Goal: Task Accomplishment & Management: Use online tool/utility

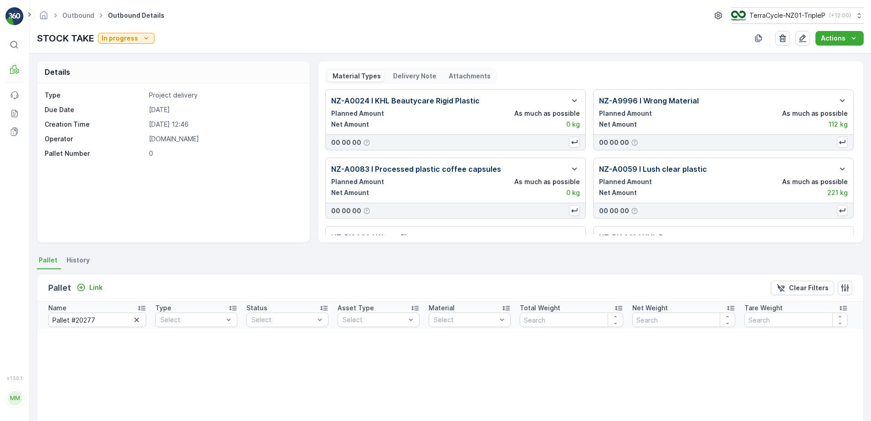
click at [138, 322] on icon "button" at bounding box center [136, 319] width 9 height 9
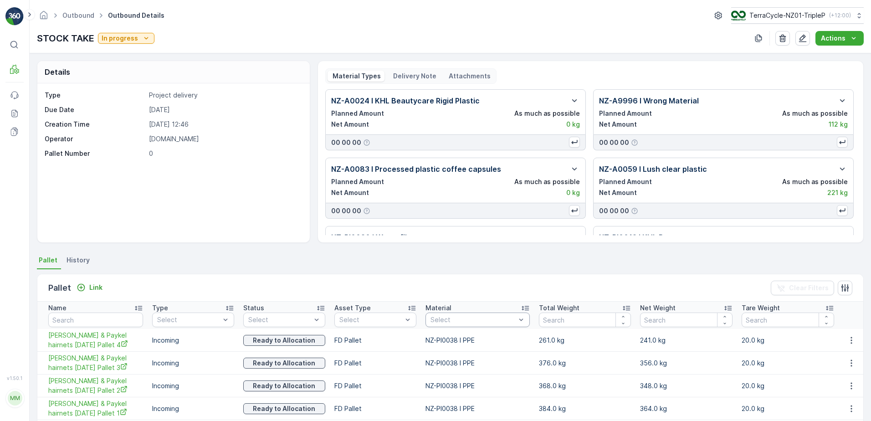
click at [448, 314] on div "Select" at bounding box center [477, 319] width 104 height 15
click at [357, 369] on div "Bale" at bounding box center [375, 368] width 71 height 7
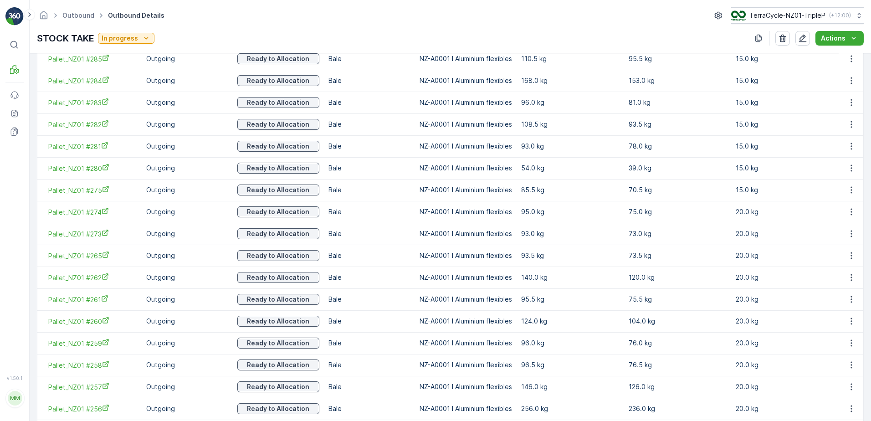
scroll to position [1002, 0]
click at [851, 148] on icon "button" at bounding box center [850, 146] width 9 height 9
click at [818, 178] on span "Unlink Pallet" at bounding box center [832, 177] width 37 height 9
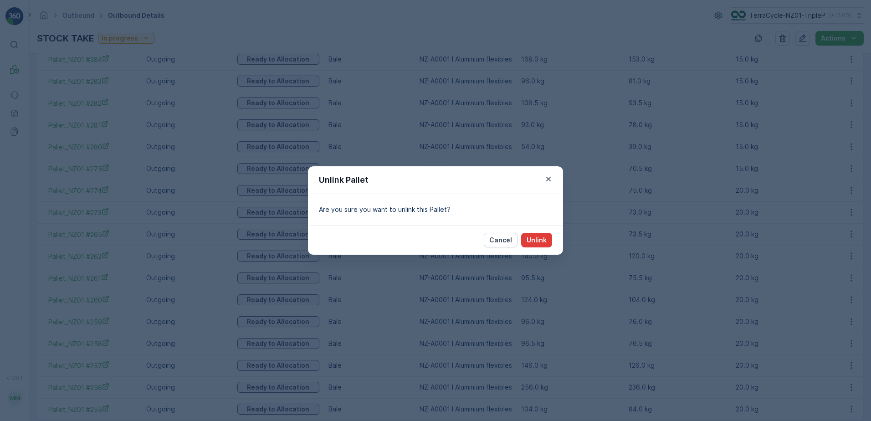
click at [539, 240] on p "Unlink" at bounding box center [536, 239] width 20 height 9
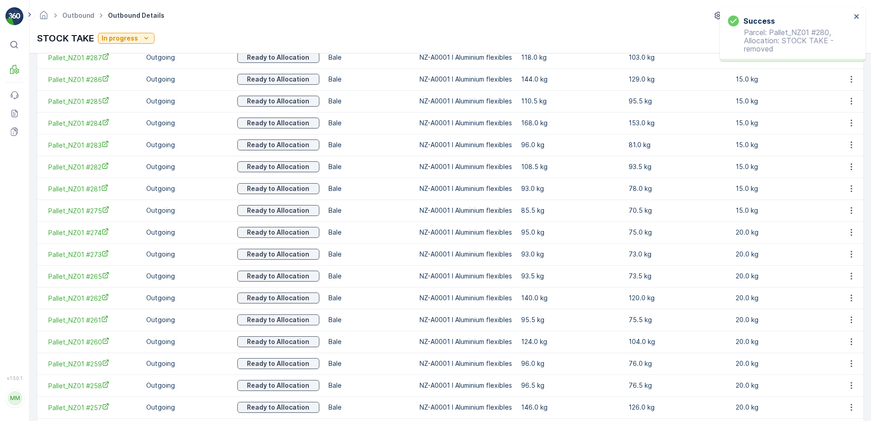
scroll to position [952, 0]
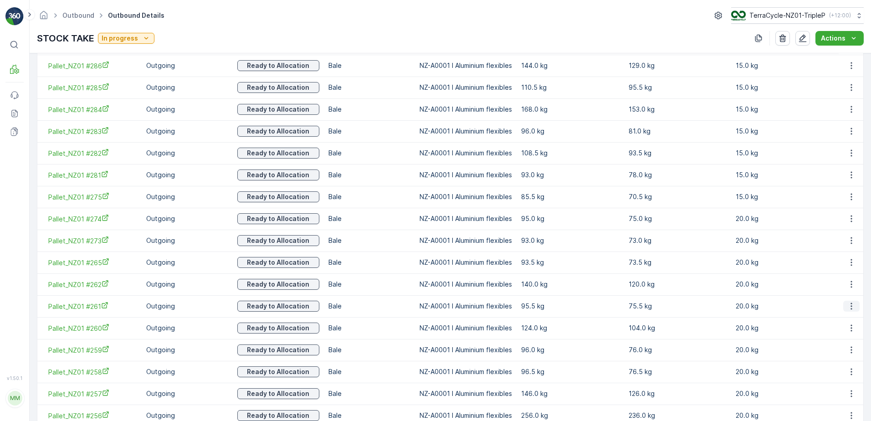
click at [848, 305] on icon "button" at bounding box center [850, 305] width 9 height 9
click at [833, 336] on span "Unlink Pallet" at bounding box center [832, 336] width 37 height 9
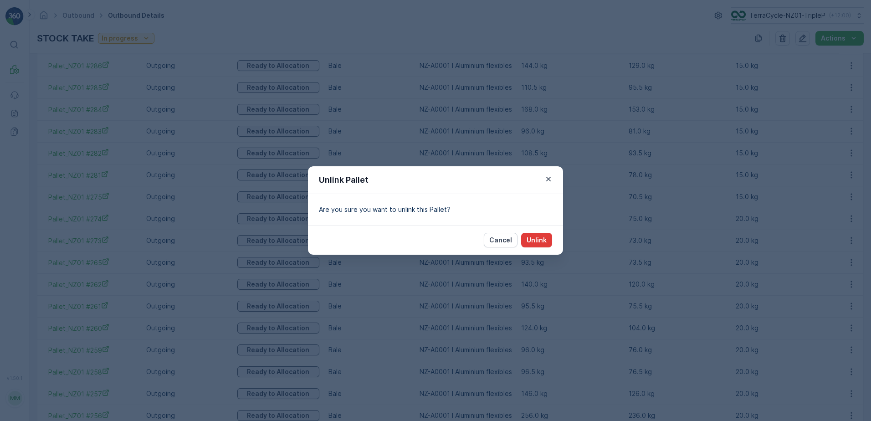
click at [542, 241] on p "Unlink" at bounding box center [536, 239] width 20 height 9
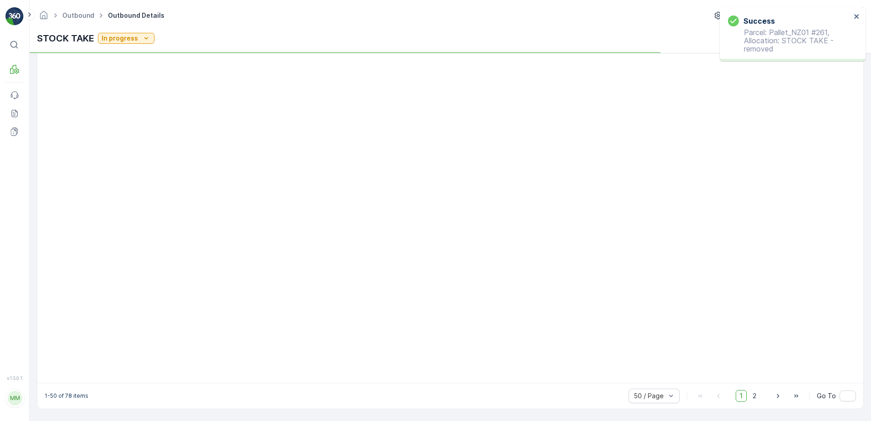
scroll to position [906, 0]
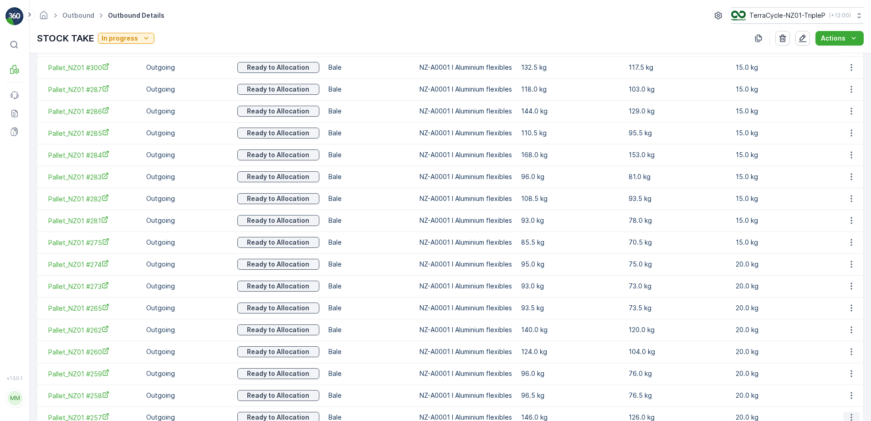
click at [848, 416] on icon "button" at bounding box center [850, 417] width 9 height 9
click at [825, 399] on span "Unlink Pallet" at bounding box center [832, 403] width 37 height 9
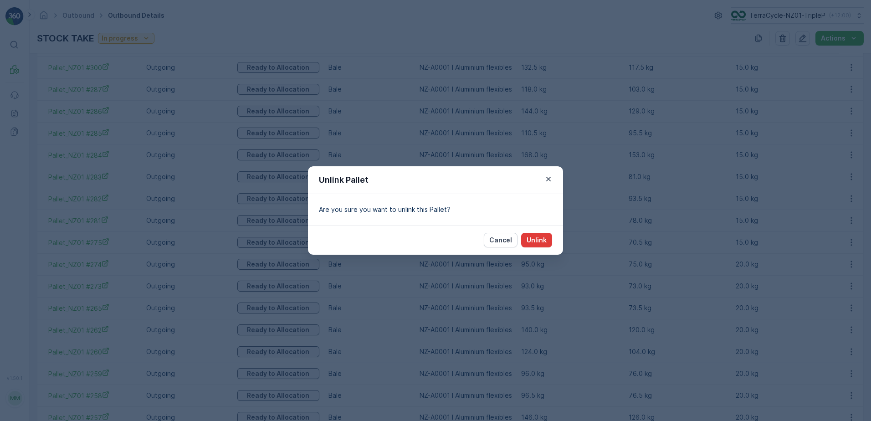
click at [550, 240] on button "Unlink" at bounding box center [536, 240] width 31 height 15
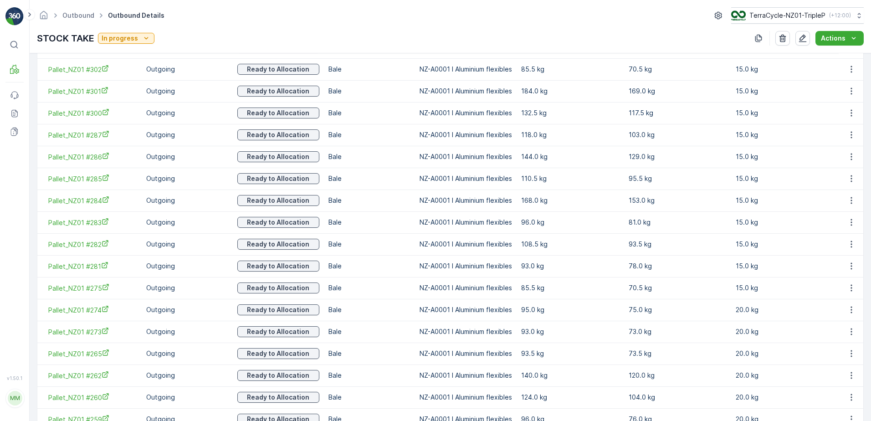
scroll to position [815, 0]
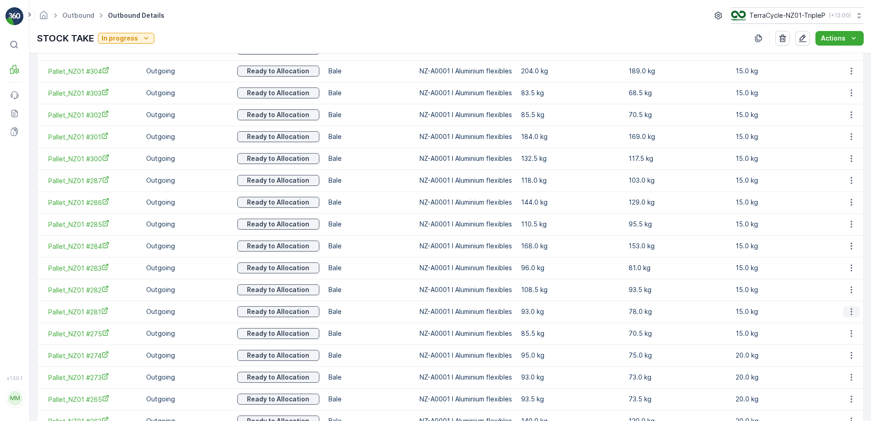
click at [849, 310] on icon "button" at bounding box center [850, 311] width 9 height 9
click at [847, 341] on span "Unlink Pallet" at bounding box center [832, 341] width 37 height 9
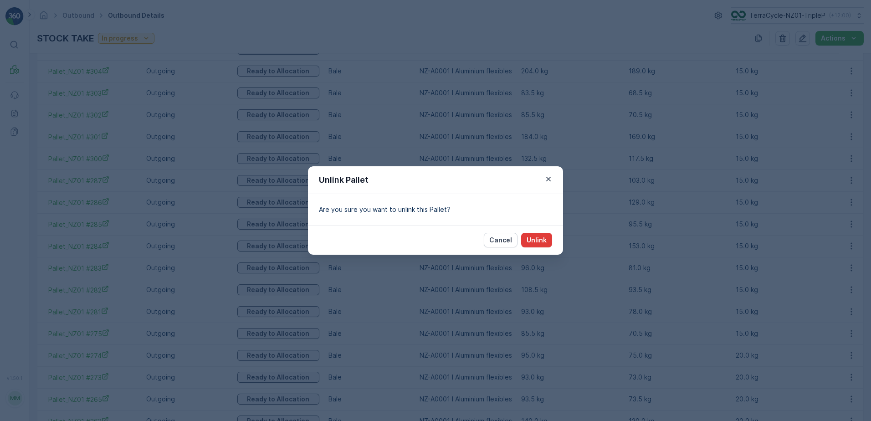
click at [544, 238] on p "Unlink" at bounding box center [536, 239] width 20 height 9
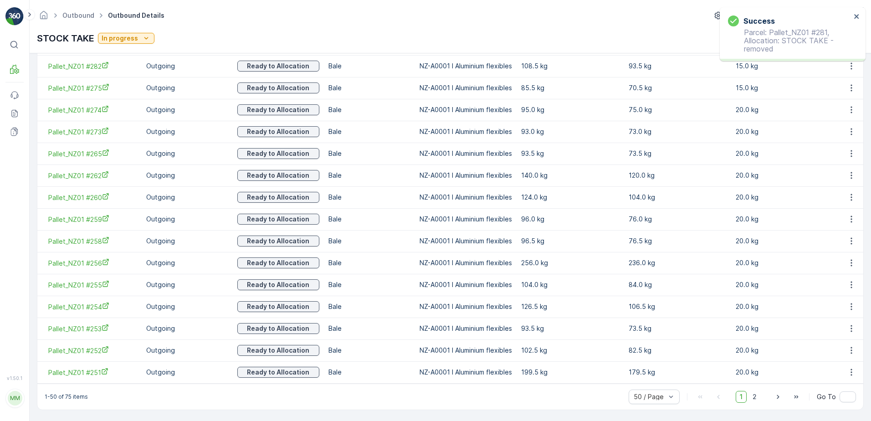
scroll to position [1040, 0]
click at [754, 395] on span "2" at bounding box center [754, 396] width 12 height 12
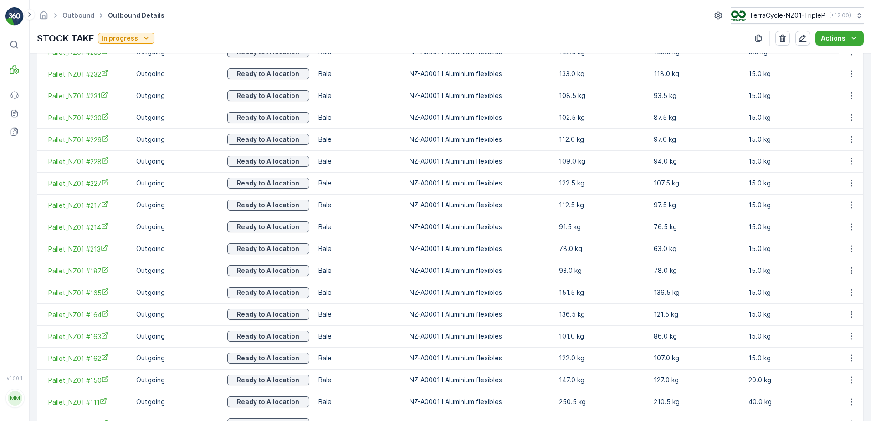
scroll to position [493, 0]
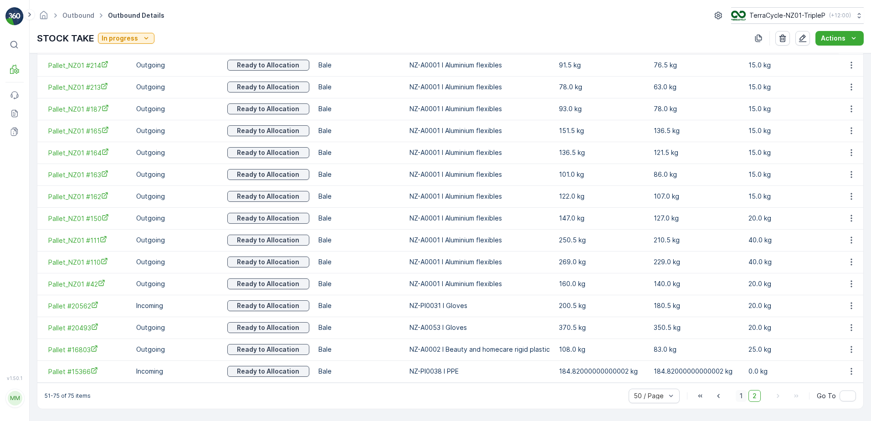
click at [742, 396] on span "1" at bounding box center [740, 396] width 11 height 12
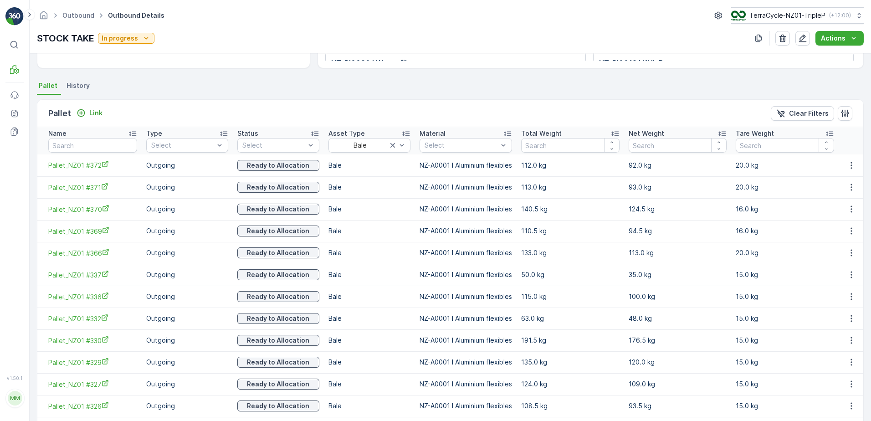
scroll to position [83, 0]
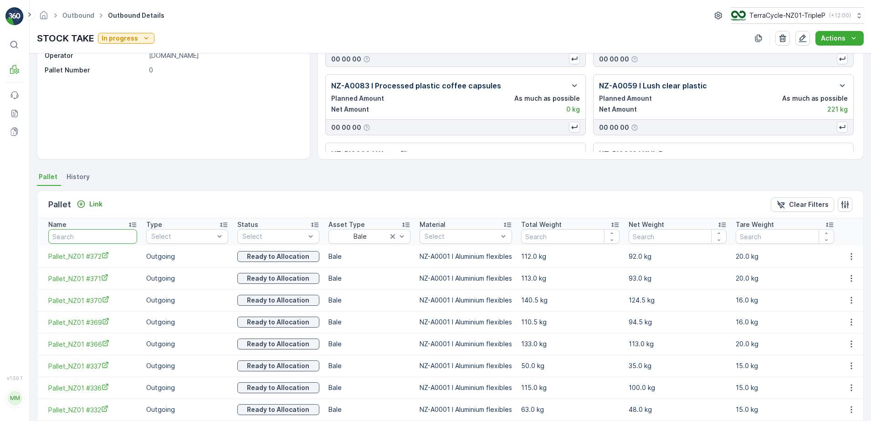
click at [110, 237] on input "text" at bounding box center [92, 236] width 89 height 15
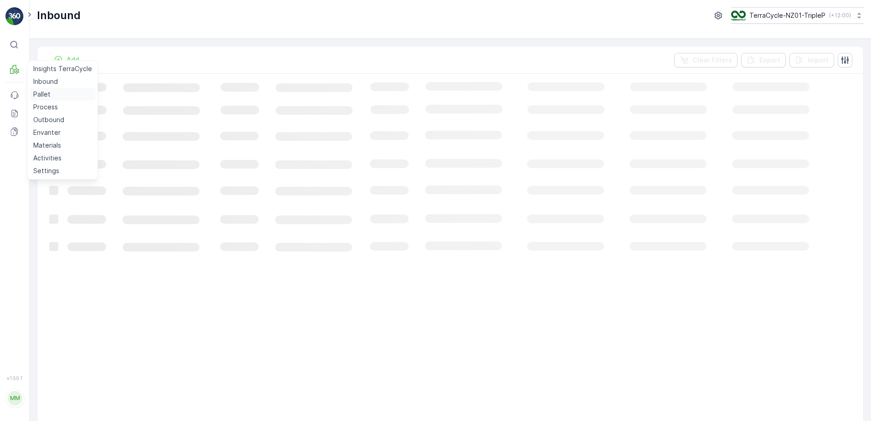
click at [50, 96] on p "Pallet" at bounding box center [41, 94] width 17 height 9
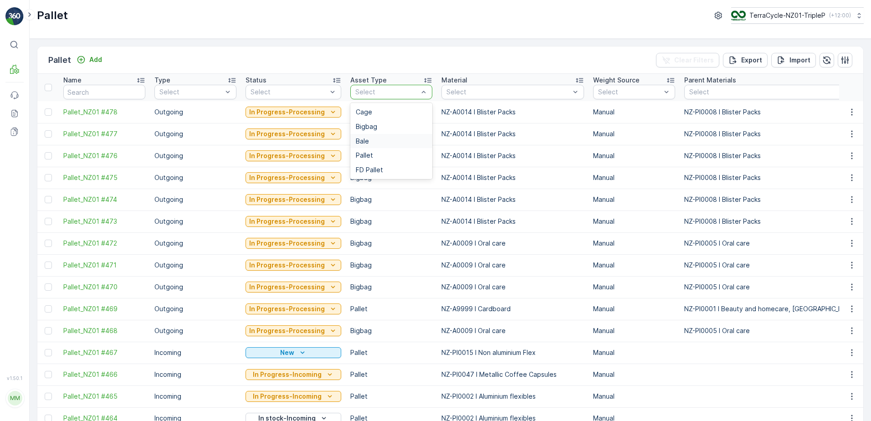
click at [367, 143] on div "Bale" at bounding box center [391, 141] width 71 height 7
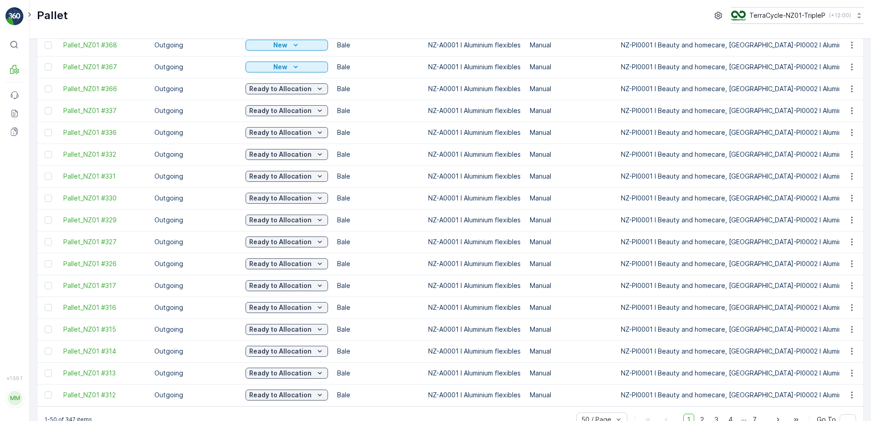
scroll to position [812, 0]
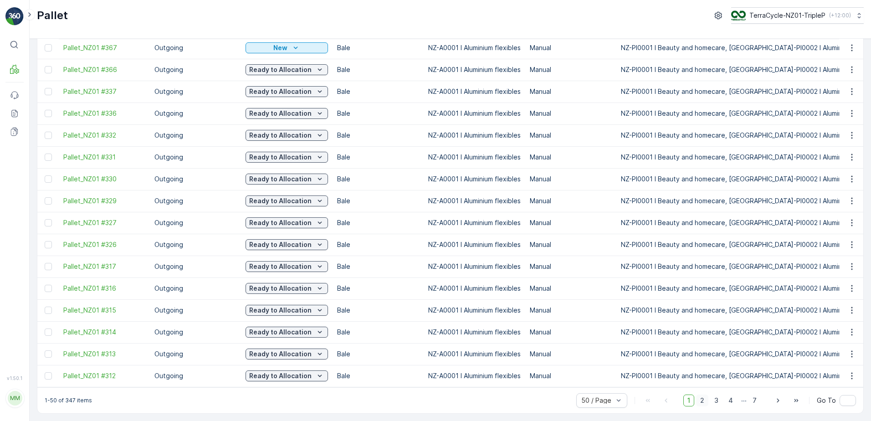
click at [705, 403] on span "2" at bounding box center [702, 400] width 12 height 12
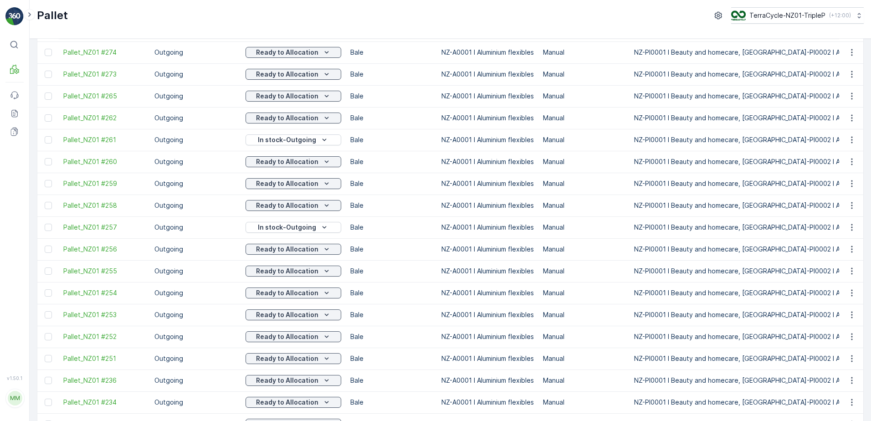
scroll to position [539, 0]
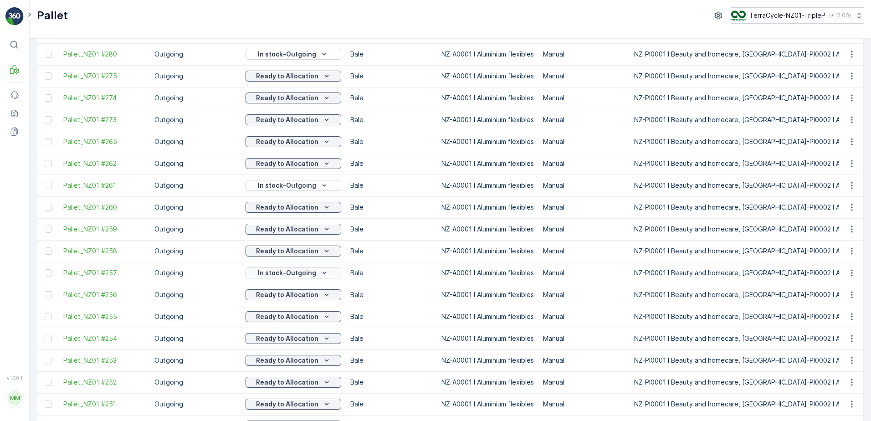
click at [309, 273] on p "In stock-Outgoing" at bounding box center [287, 272] width 58 height 9
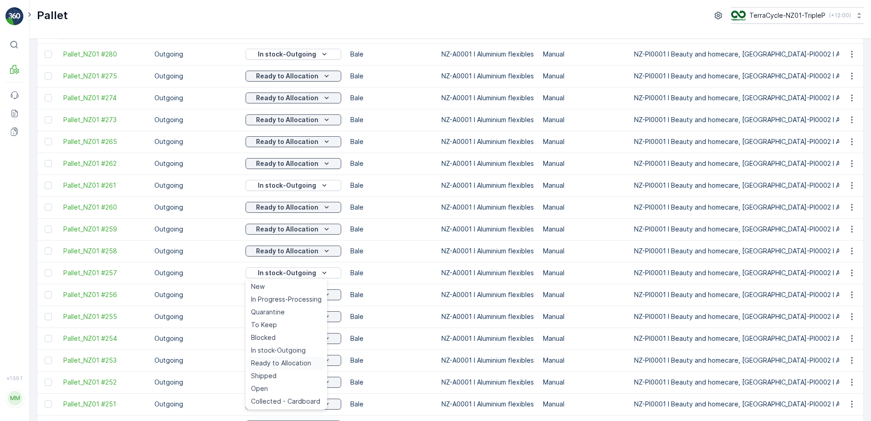
click at [276, 362] on span "Ready to Allocation" at bounding box center [281, 362] width 60 height 9
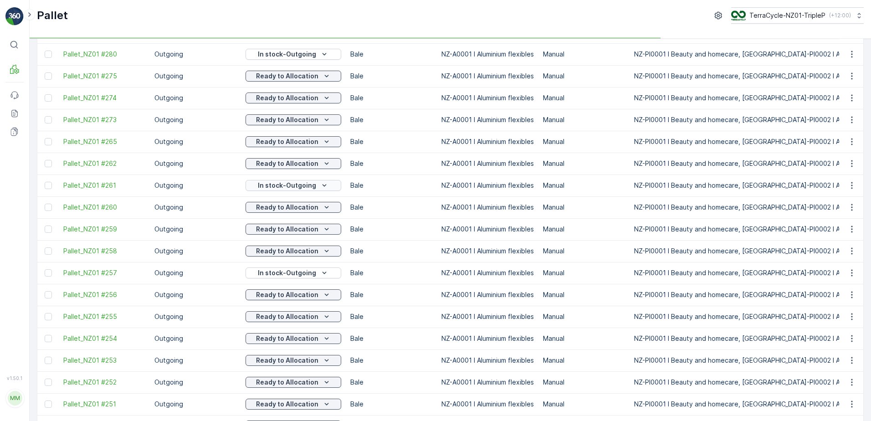
click at [283, 187] on p "In stock-Outgoing" at bounding box center [287, 185] width 58 height 9
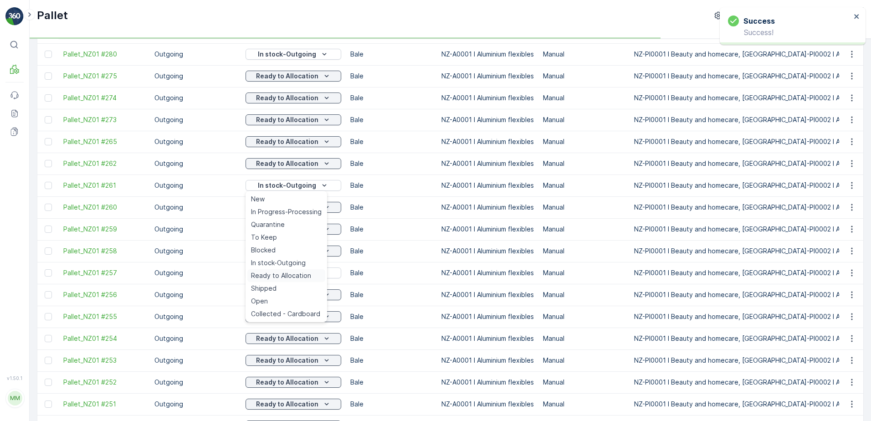
click at [284, 275] on span "Ready to Allocation" at bounding box center [281, 275] width 60 height 9
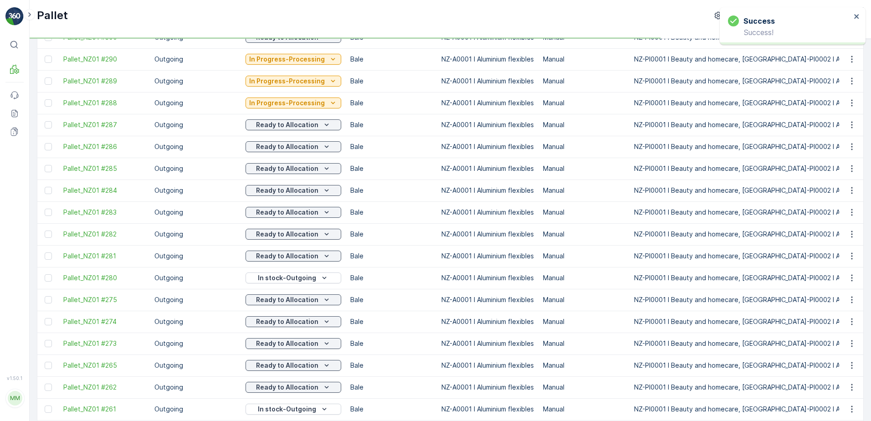
scroll to position [311, 0]
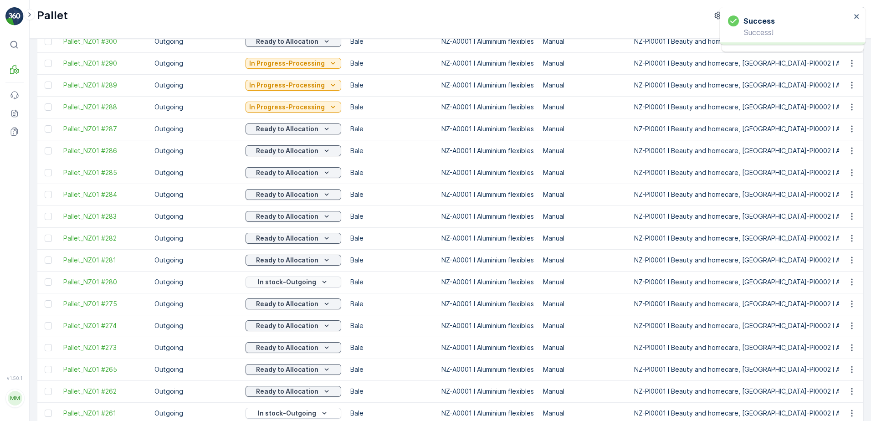
click at [291, 285] on p "In stock-Outgoing" at bounding box center [287, 281] width 58 height 9
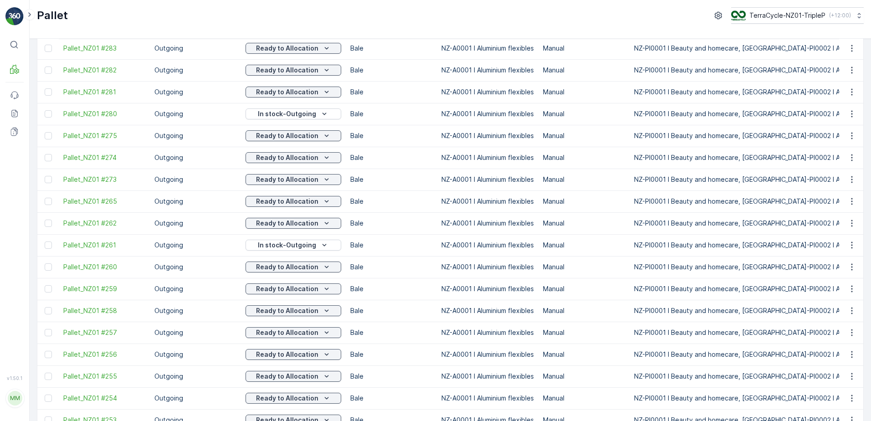
scroll to position [501, 0]
click at [277, 224] on p "In stock-Outgoing" at bounding box center [287, 223] width 58 height 9
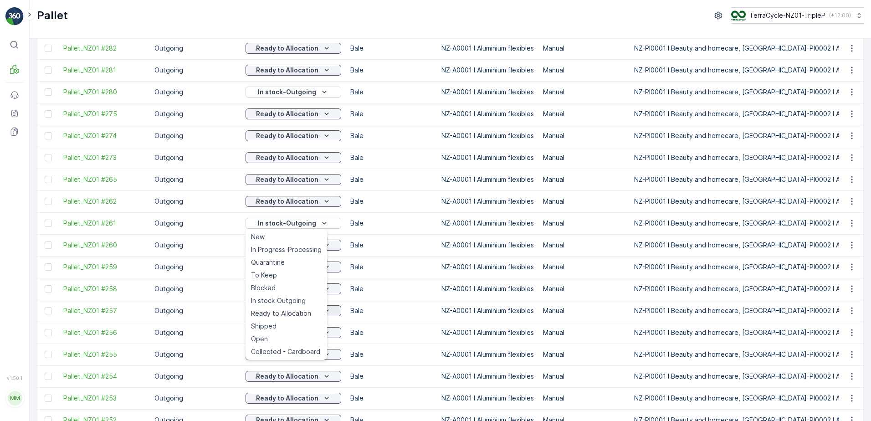
drag, startPoint x: 278, startPoint y: 311, endPoint x: 285, endPoint y: 309, distance: 6.8
click at [279, 311] on span "Ready to Allocation" at bounding box center [281, 313] width 60 height 9
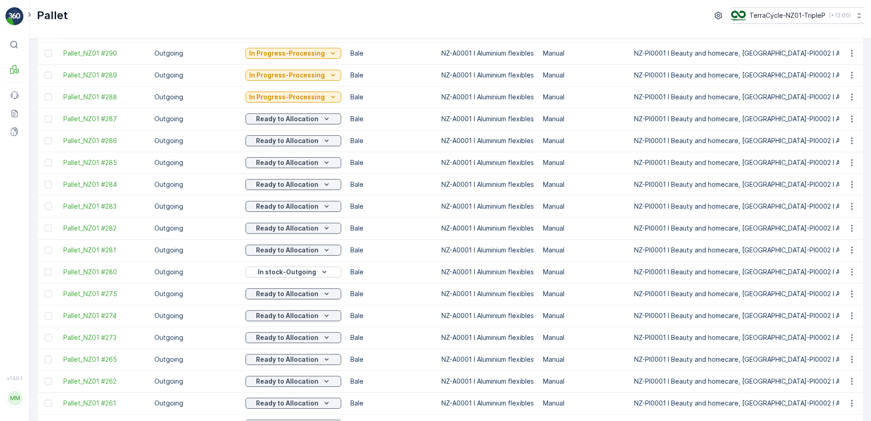
scroll to position [311, 0]
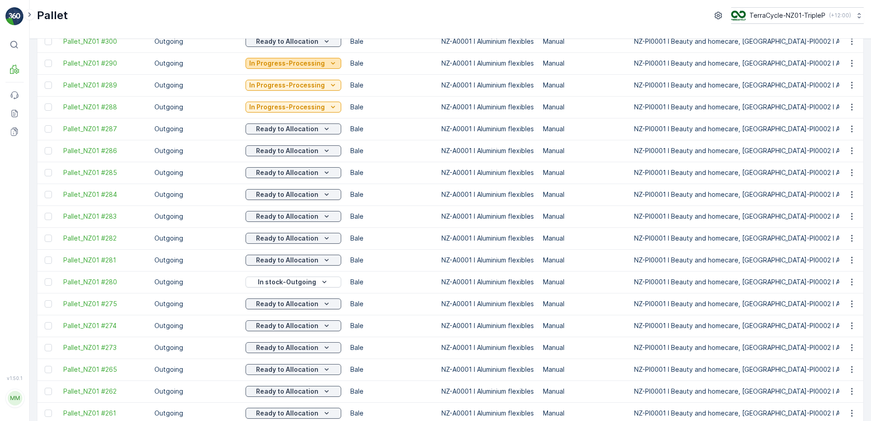
click at [311, 60] on p "In Progress-Processing" at bounding box center [287, 63] width 76 height 9
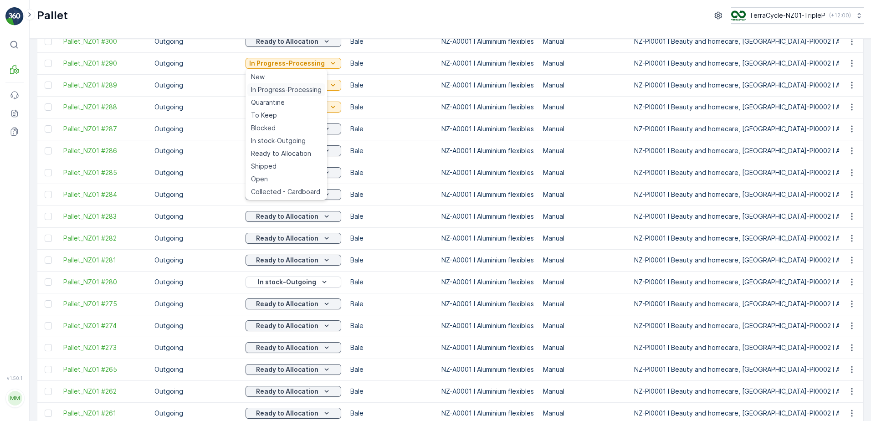
click at [299, 87] on span "In Progress-Processing" at bounding box center [286, 89] width 71 height 9
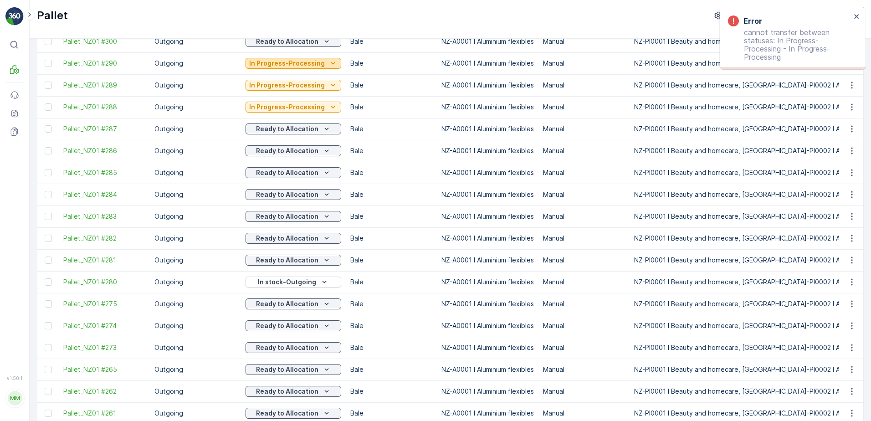
click at [295, 61] on p "In Progress-Processing" at bounding box center [287, 63] width 76 height 9
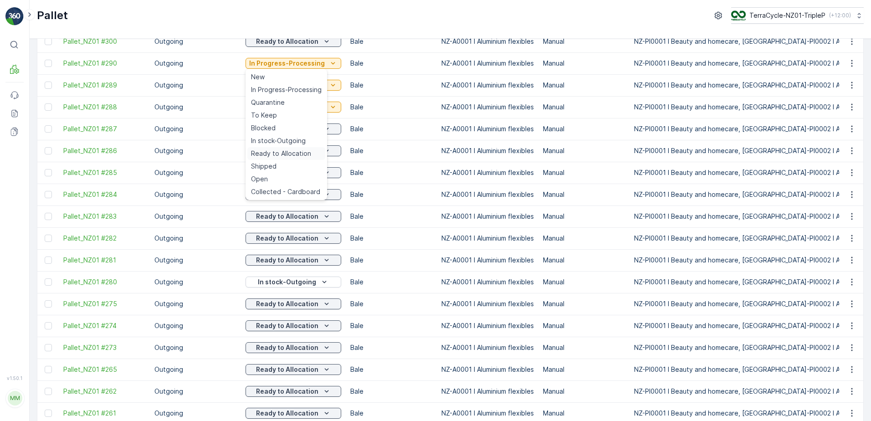
click at [295, 152] on span "Ready to Allocation" at bounding box center [281, 153] width 60 height 9
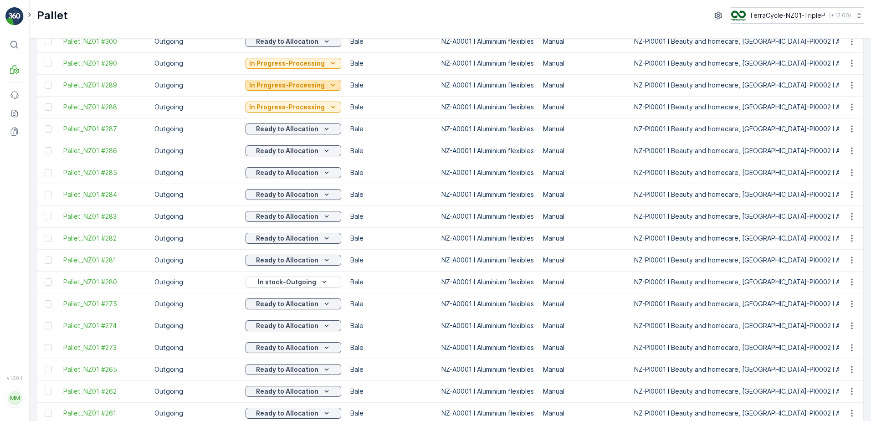
click at [295, 86] on p "In Progress-Processing" at bounding box center [287, 85] width 76 height 9
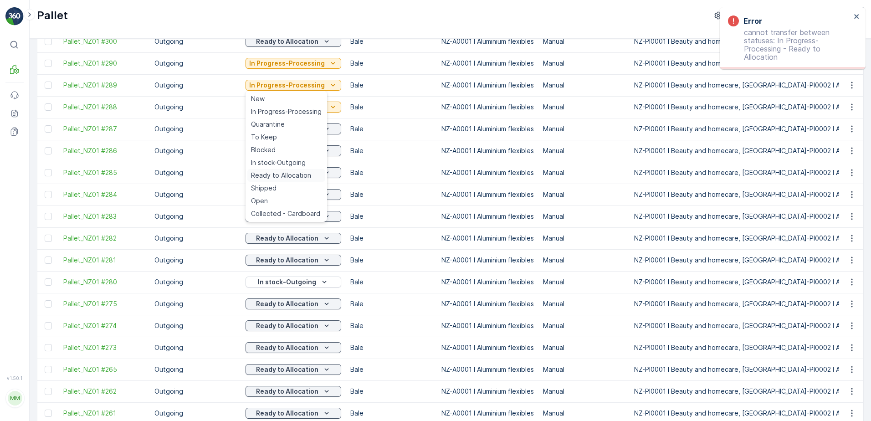
click at [300, 173] on span "Ready to Allocation" at bounding box center [281, 175] width 60 height 9
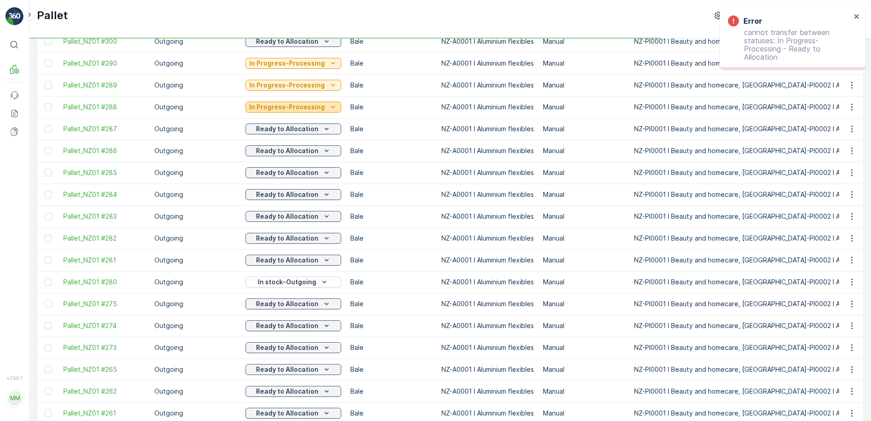
click at [319, 108] on p "In Progress-Processing" at bounding box center [287, 106] width 76 height 9
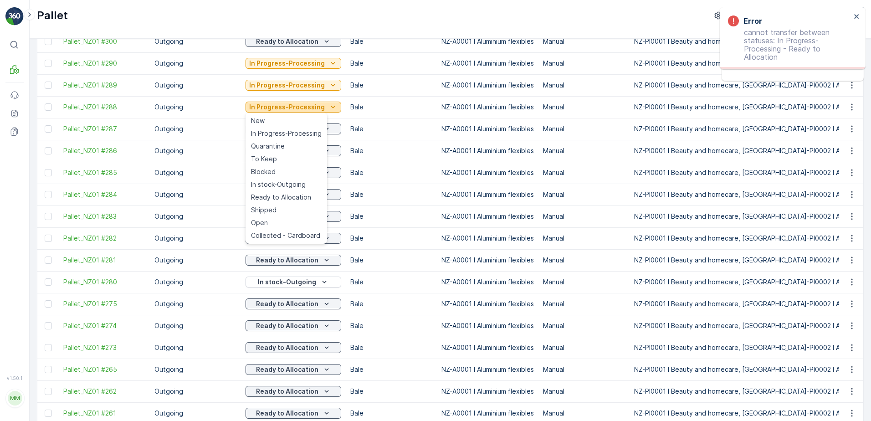
click at [333, 107] on icon "In Progress-Processing" at bounding box center [332, 106] width 9 height 9
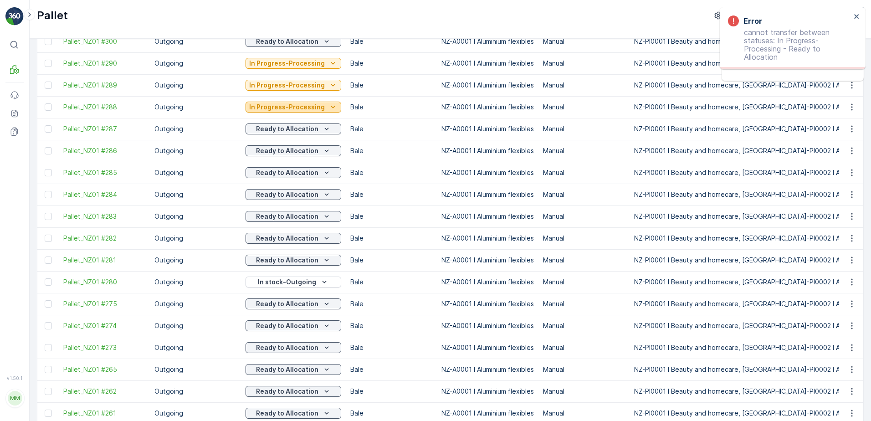
click at [331, 107] on icon "In Progress-Processing" at bounding box center [333, 107] width 4 height 2
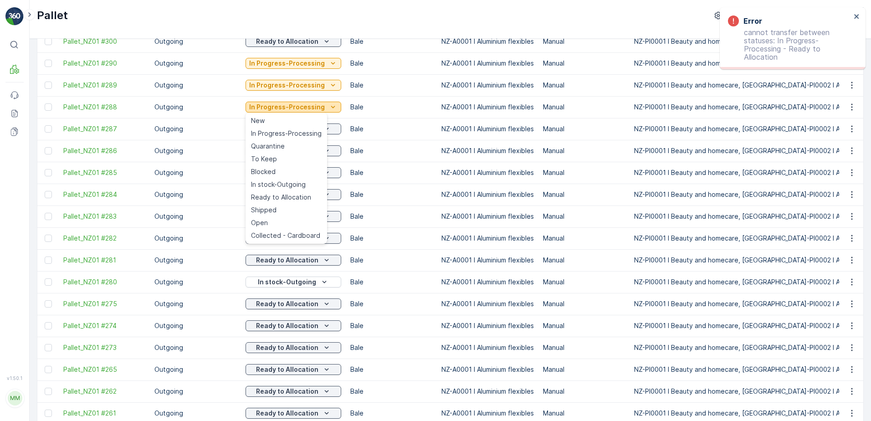
click at [331, 107] on icon "In Progress-Processing" at bounding box center [333, 107] width 4 height 2
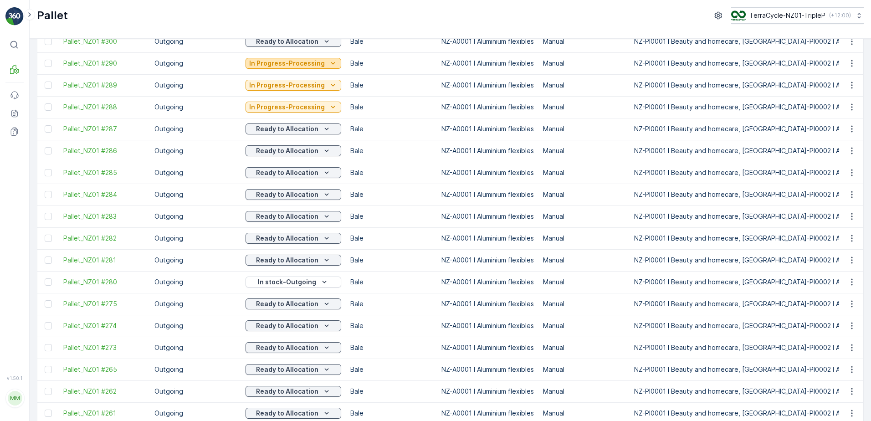
click at [318, 63] on p "In Progress-Processing" at bounding box center [287, 63] width 76 height 9
click at [398, 98] on td "Bale" at bounding box center [391, 107] width 91 height 22
click at [331, 65] on icon "In Progress-Processing" at bounding box center [332, 63] width 9 height 9
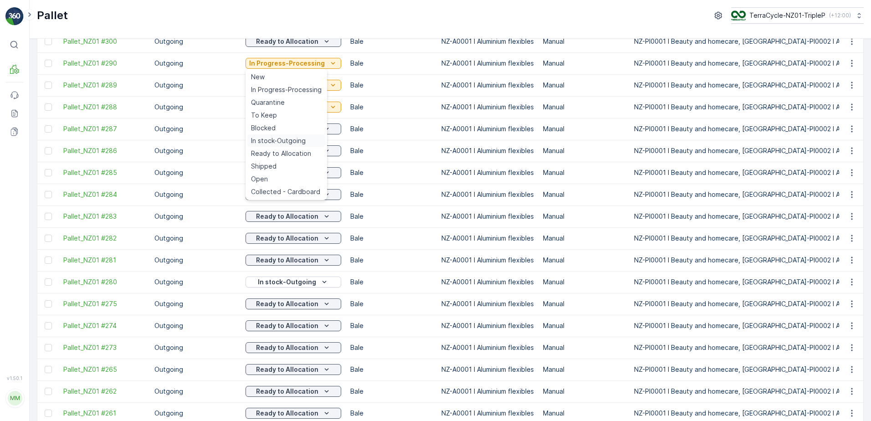
click at [300, 139] on span "In stock-Outgoing" at bounding box center [278, 140] width 55 height 9
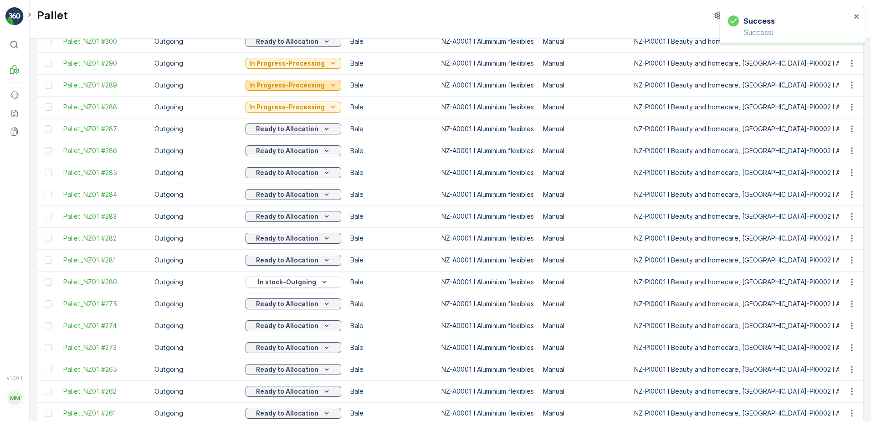
click at [308, 85] on p "In Progress-Processing" at bounding box center [287, 85] width 76 height 9
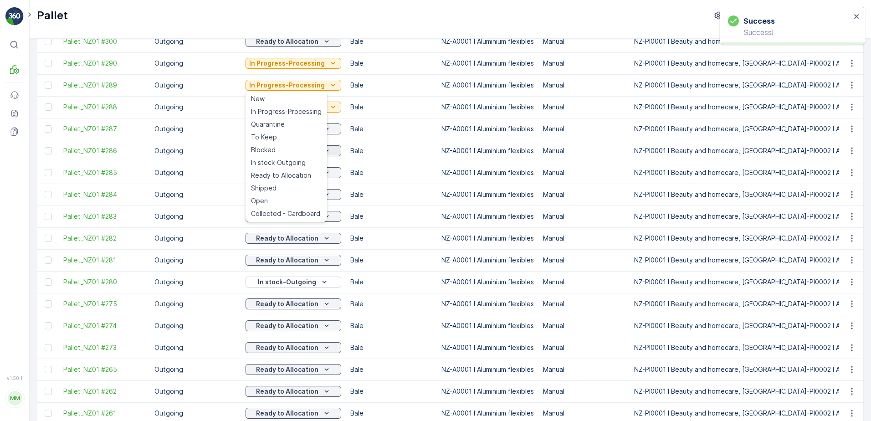
drag, startPoint x: 301, startPoint y: 163, endPoint x: 302, endPoint y: 148, distance: 15.5
click at [301, 163] on span "In stock-Outgoing" at bounding box center [278, 162] width 55 height 9
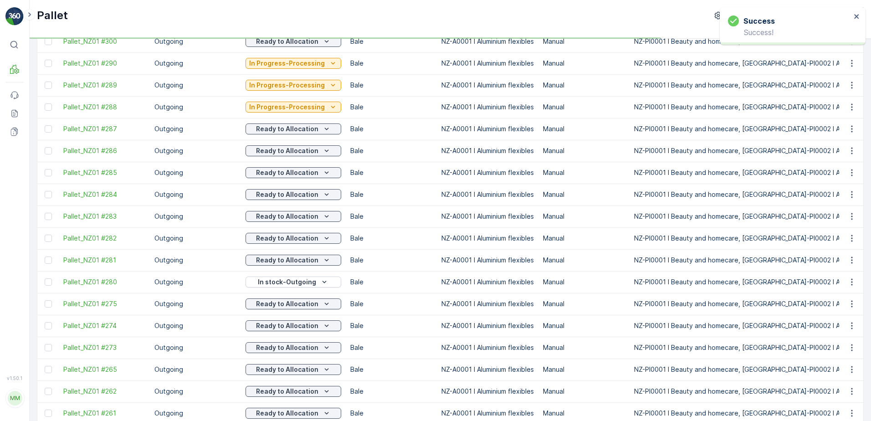
drag, startPoint x: 315, startPoint y: 108, endPoint x: 312, endPoint y: 115, distance: 6.9
click at [314, 108] on p "In Progress-Processing" at bounding box center [287, 106] width 76 height 9
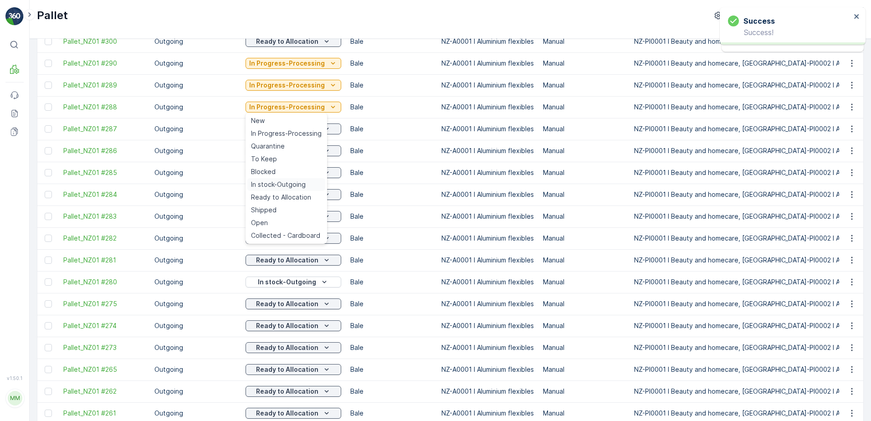
click at [298, 185] on span "In stock-Outgoing" at bounding box center [278, 184] width 55 height 9
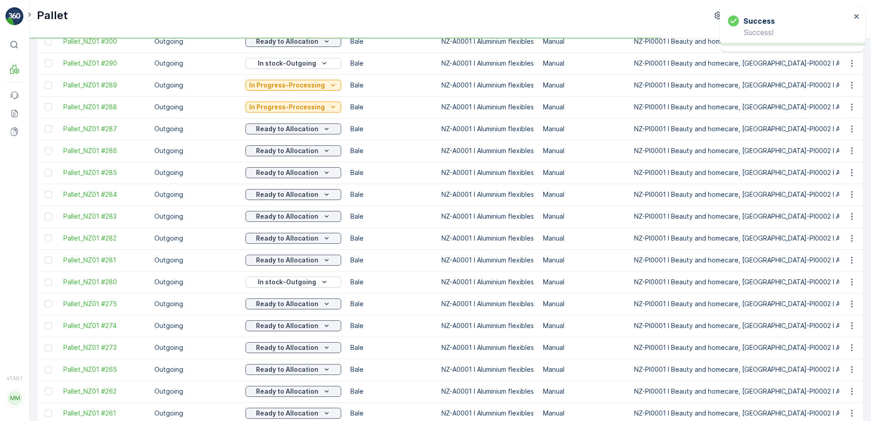
click at [309, 106] on p "In Progress-Processing" at bounding box center [287, 106] width 76 height 9
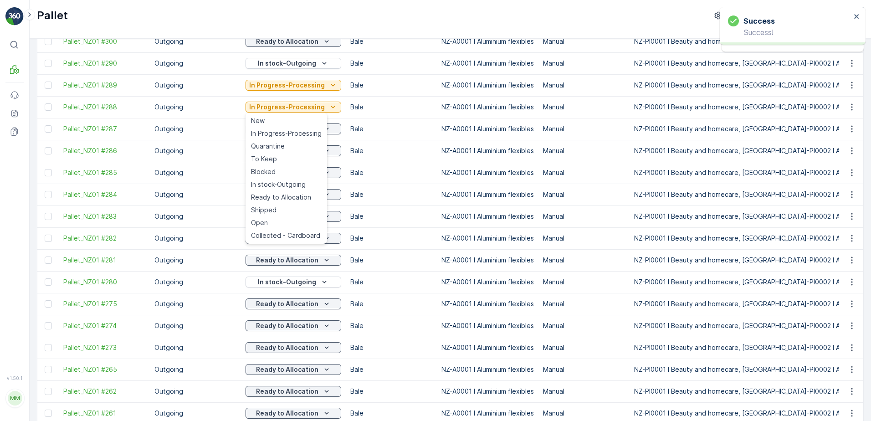
drag, startPoint x: 308, startPoint y: 193, endPoint x: 304, endPoint y: 189, distance: 6.1
click at [308, 194] on span "Ready to Allocation" at bounding box center [281, 197] width 60 height 9
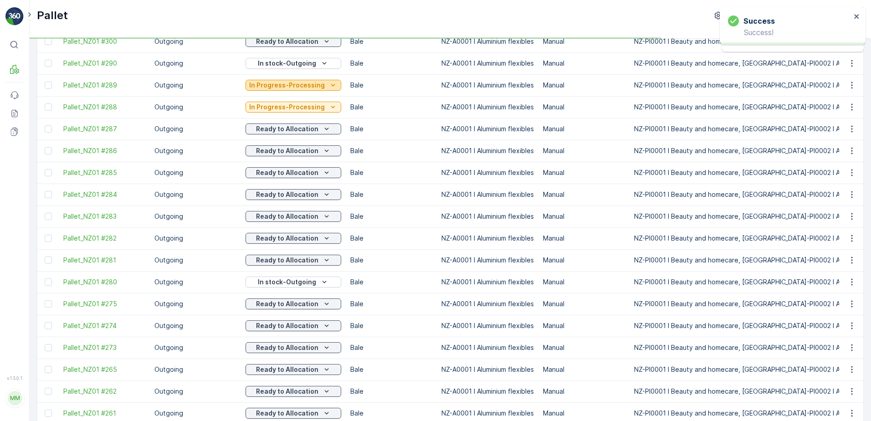
click at [315, 88] on p "In Progress-Processing" at bounding box center [287, 85] width 76 height 9
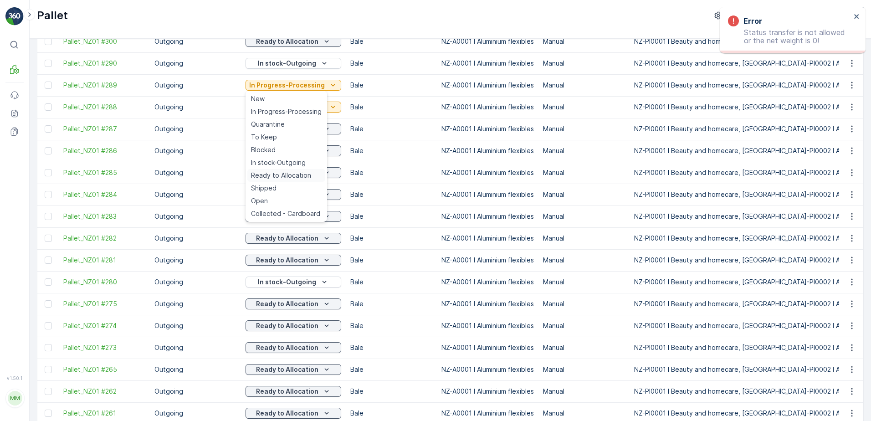
click at [312, 173] on div "Ready to Allocation" at bounding box center [286, 175] width 78 height 13
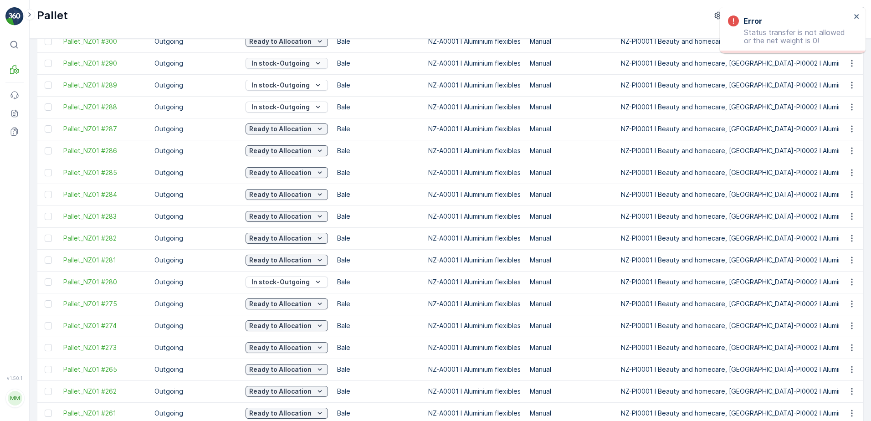
drag, startPoint x: 311, startPoint y: 106, endPoint x: 316, endPoint y: 67, distance: 39.0
click at [318, 59] on icon "In stock-Outgoing" at bounding box center [317, 63] width 9 height 9
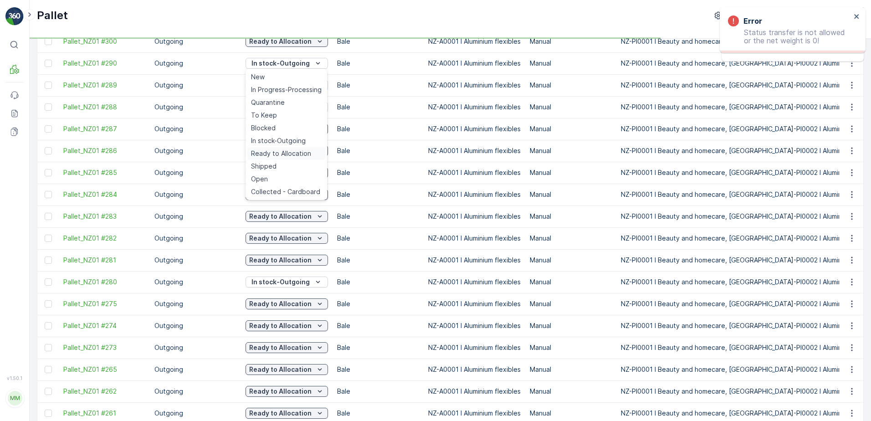
click at [302, 152] on span "Ready to Allocation" at bounding box center [281, 153] width 60 height 9
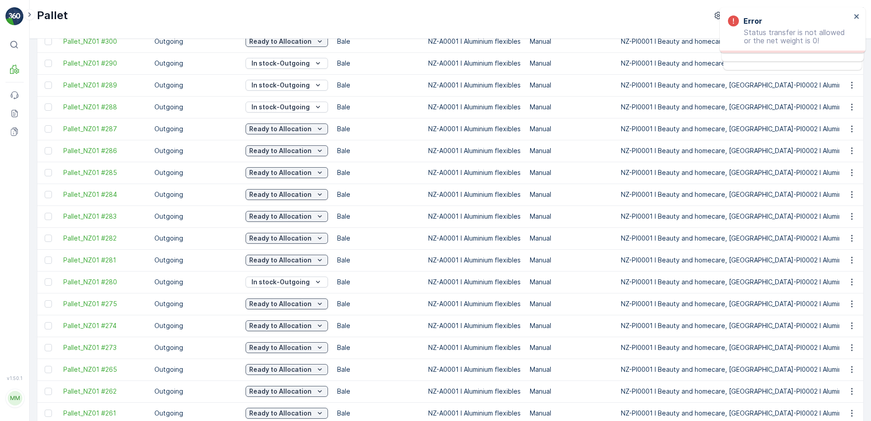
click at [360, 142] on td "Bale" at bounding box center [377, 151] width 91 height 22
click at [857, 16] on icon "close" at bounding box center [856, 16] width 6 height 7
click at [856, 15] on icon "close" at bounding box center [856, 16] width 6 height 7
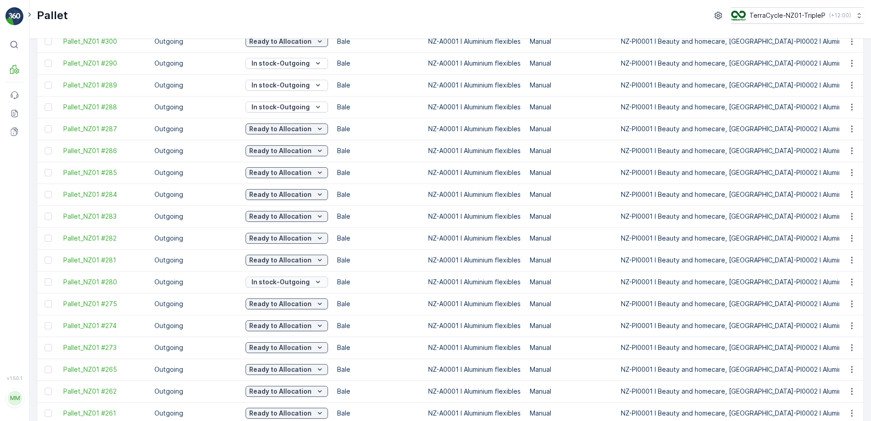
click at [301, 282] on p "In stock-Outgoing" at bounding box center [280, 281] width 58 height 9
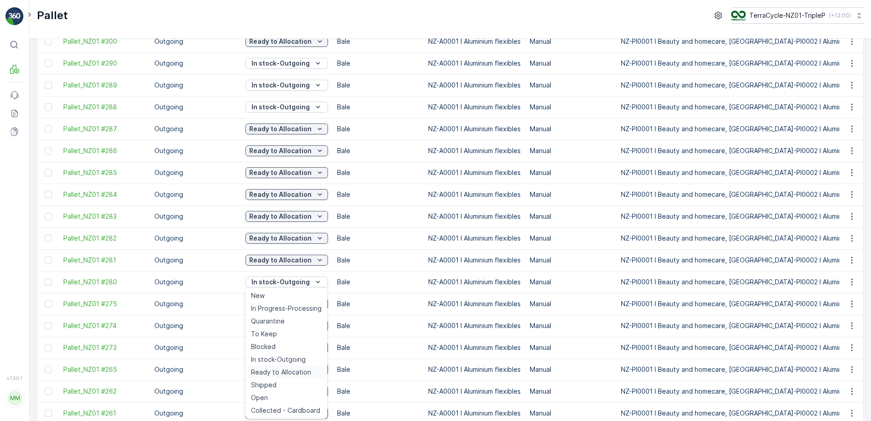
click at [271, 373] on span "Ready to Allocation" at bounding box center [281, 371] width 60 height 9
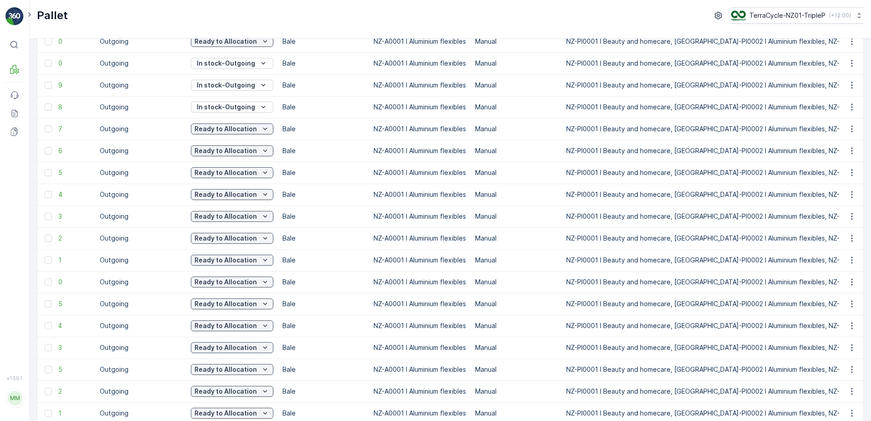
scroll to position [0, 0]
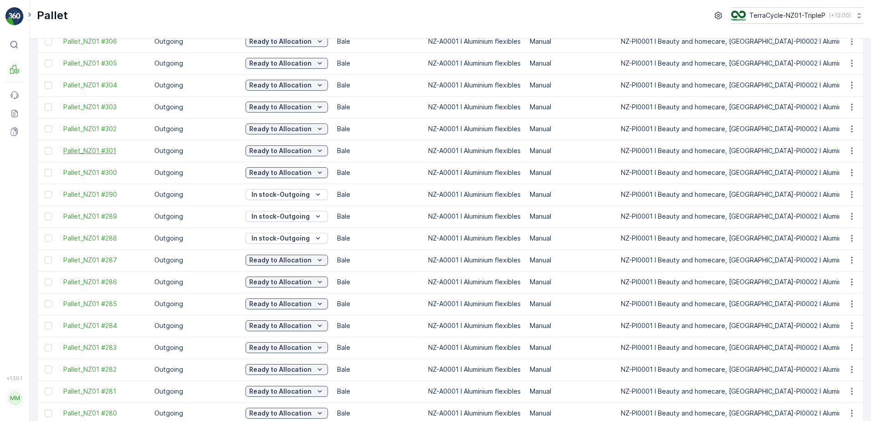
scroll to position [182, 0]
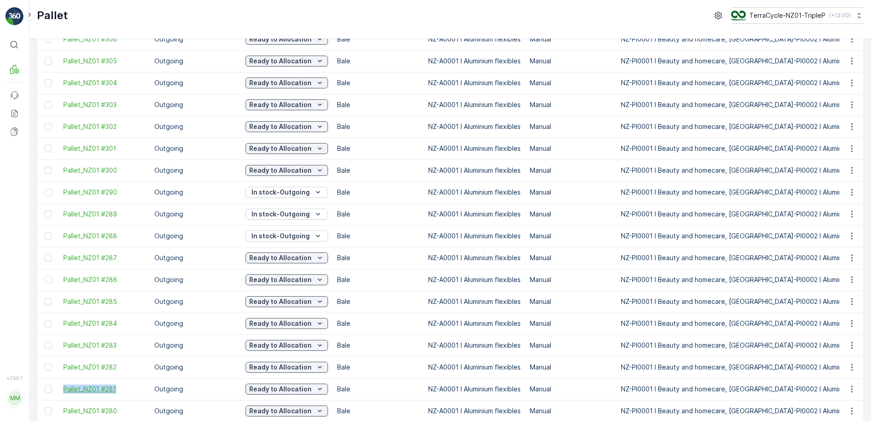
drag, startPoint x: 62, startPoint y: 390, endPoint x: 129, endPoint y: 392, distance: 66.5
click at [129, 392] on td "Pallet_NZ01 #281" at bounding box center [104, 389] width 91 height 22
copy span "Pallet_NZ01 #281"
click at [275, 389] on p "Ready to Allocation" at bounding box center [280, 388] width 62 height 9
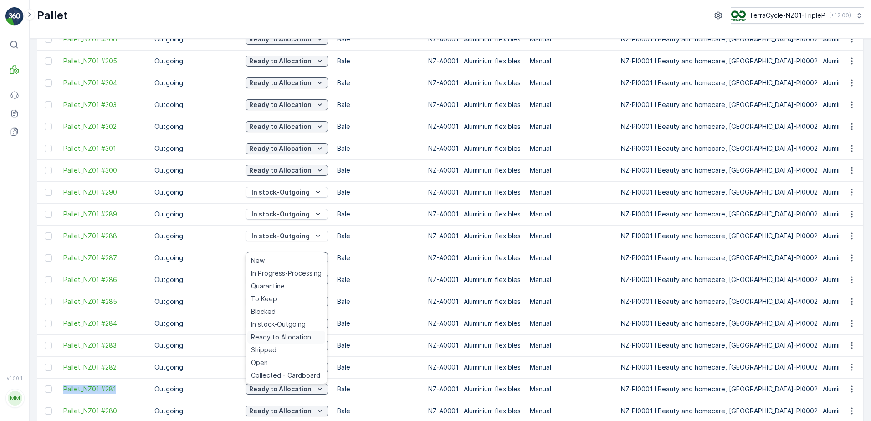
click at [279, 335] on span "Ready to Allocation" at bounding box center [281, 336] width 60 height 9
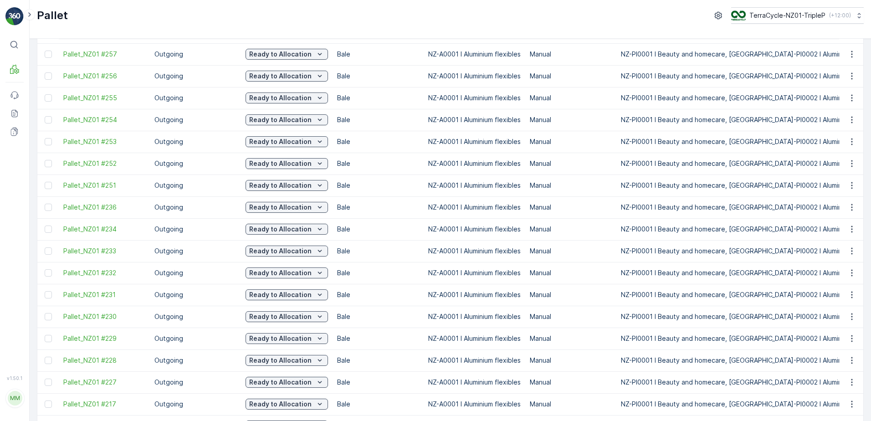
scroll to position [812, 0]
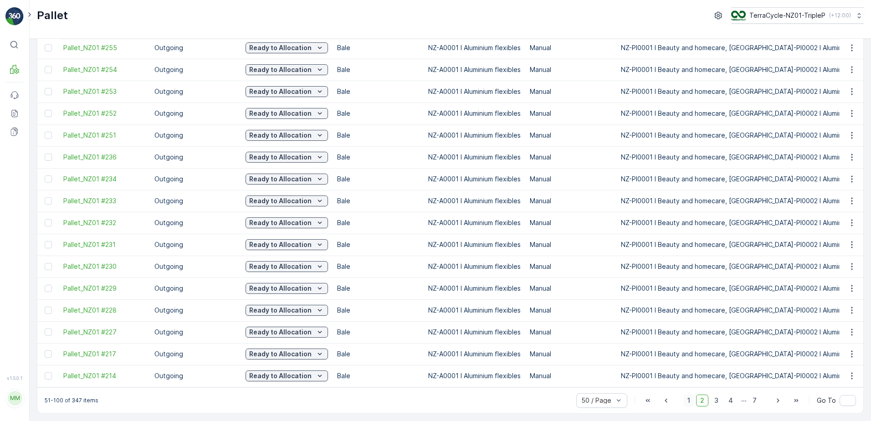
click at [688, 402] on span "1" at bounding box center [688, 400] width 11 height 12
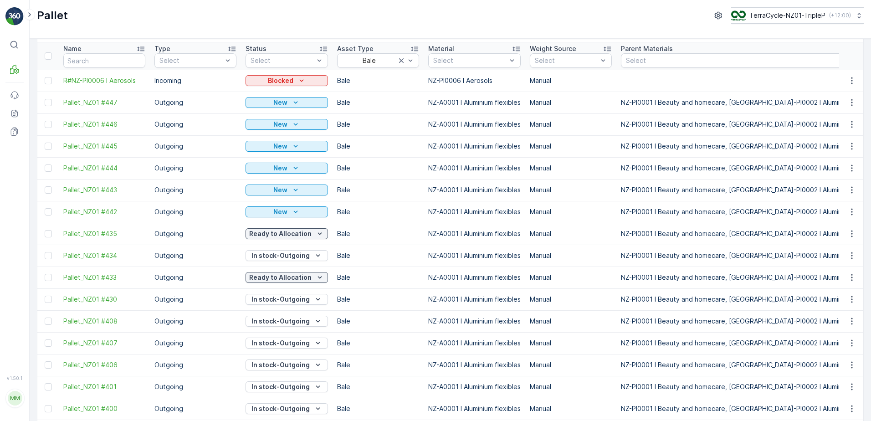
scroll to position [46, 0]
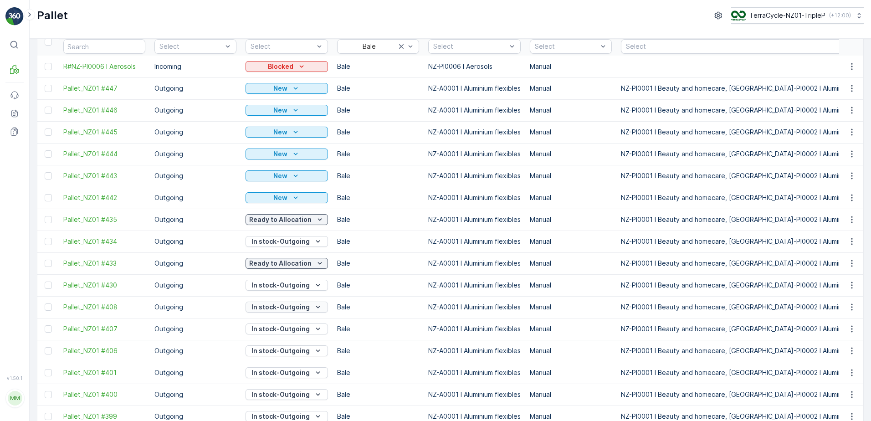
click at [262, 307] on p "In stock-Outgoing" at bounding box center [280, 306] width 58 height 9
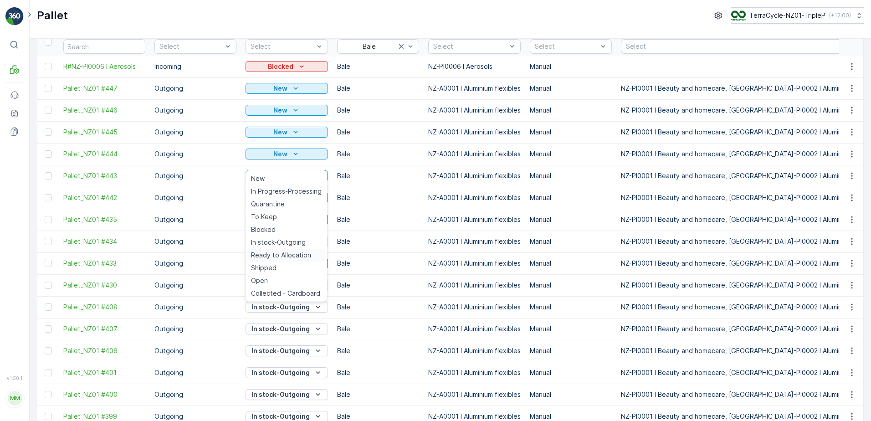
click at [283, 255] on span "Ready to Allocation" at bounding box center [281, 254] width 60 height 9
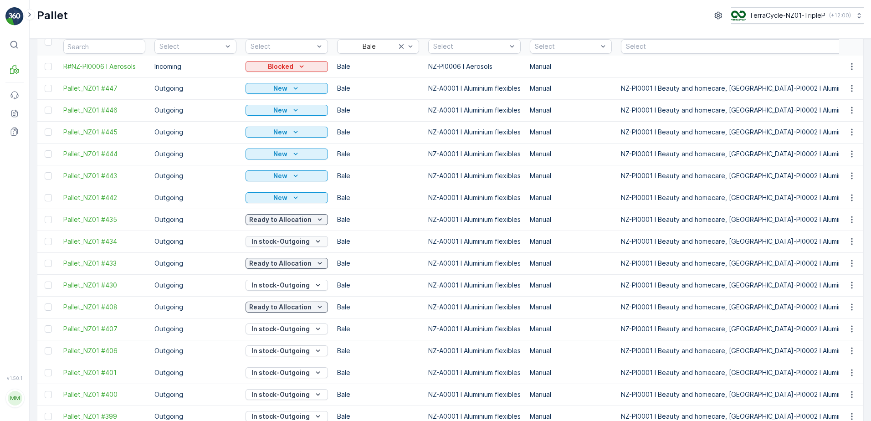
click at [304, 245] on p "In stock-Outgoing" at bounding box center [280, 241] width 58 height 9
click at [277, 330] on span "Ready to Allocation" at bounding box center [281, 331] width 60 height 9
click at [294, 286] on p "In stock-Outgoing" at bounding box center [280, 284] width 58 height 9
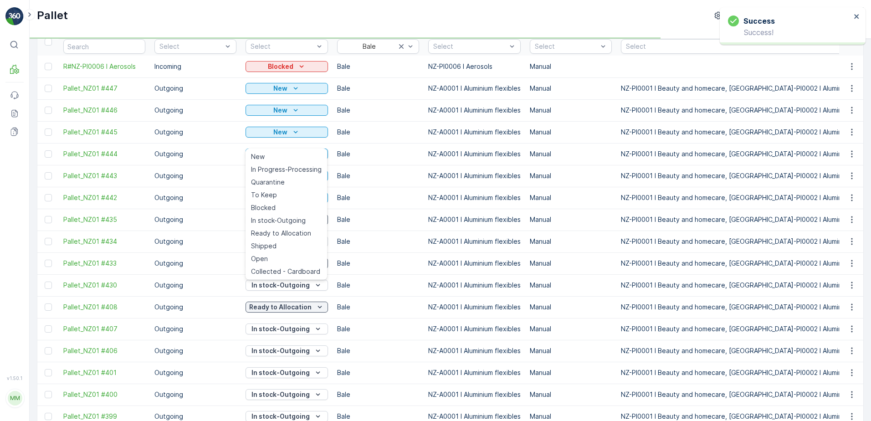
click at [312, 235] on div "Ready to Allocation" at bounding box center [286, 233] width 78 height 13
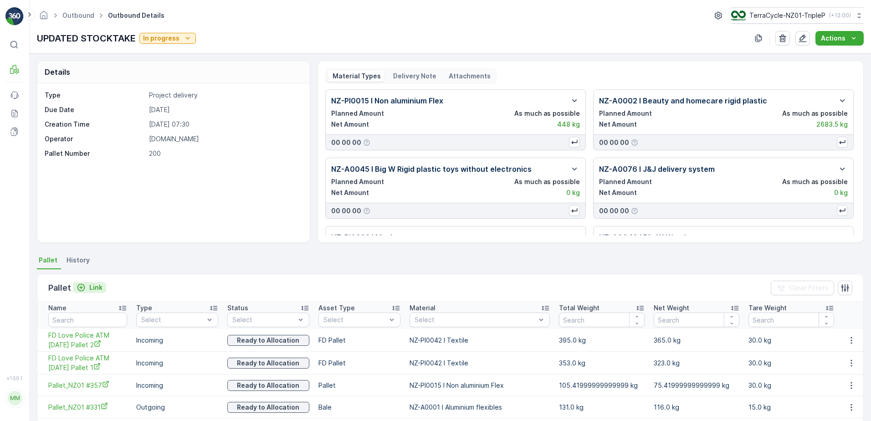
click at [84, 286] on icon "Link" at bounding box center [80, 287] width 9 height 9
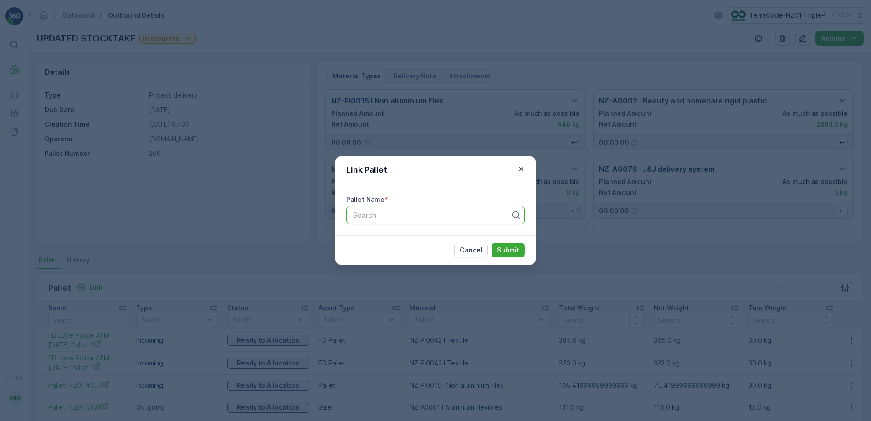
click at [347, 215] on div "Search" at bounding box center [435, 215] width 178 height 18
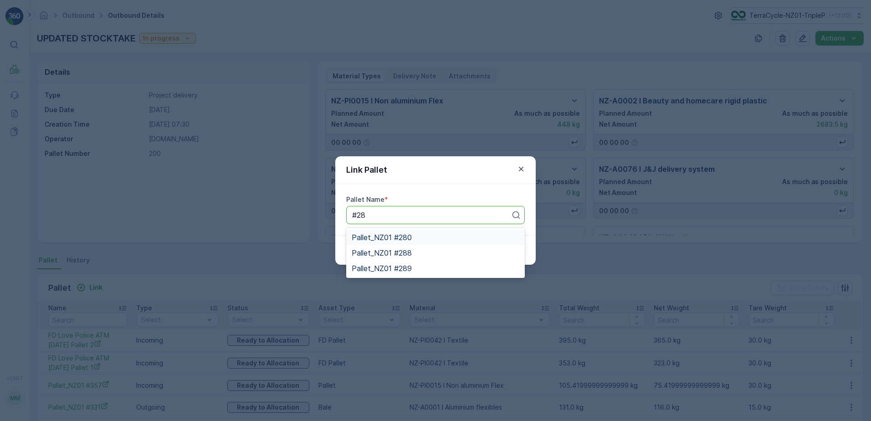
type input "#28"
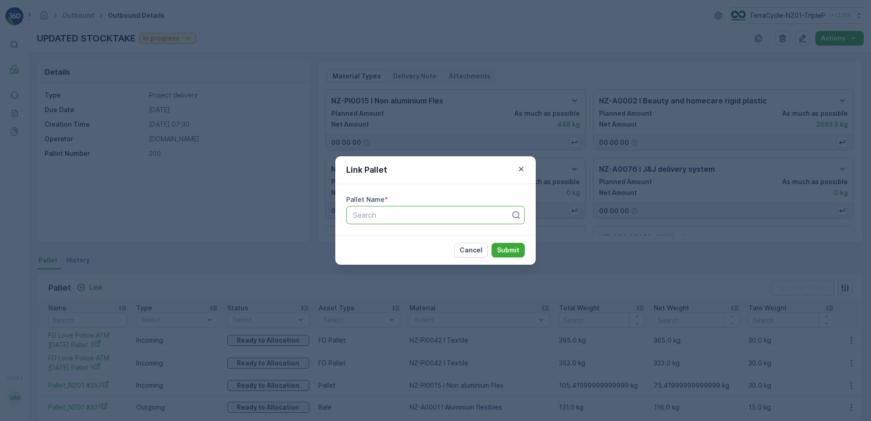
click at [285, 283] on div "Link Pallet Pallet Name * option , selected. Select is focused ,type to refine …" at bounding box center [435, 210] width 871 height 421
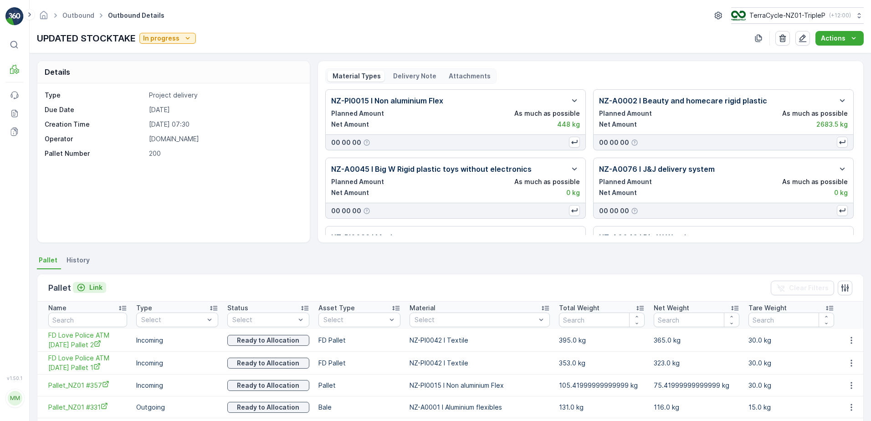
click at [99, 287] on p "Link" at bounding box center [95, 287] width 13 height 9
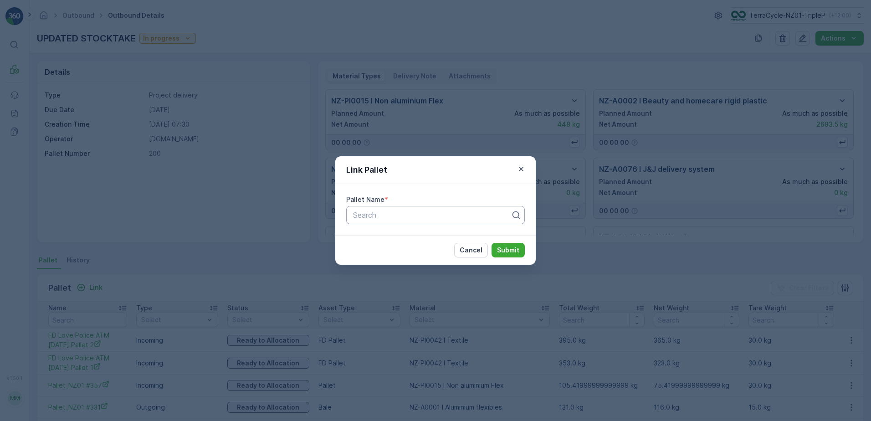
click at [387, 214] on div at bounding box center [431, 215] width 159 height 8
type input "#281"
paste input "Pallet_NZ01 #281"
type input "Pallet_NZ01 #281"
click at [412, 239] on div "Pallet_NZ01 #281" at bounding box center [436, 237] width 168 height 8
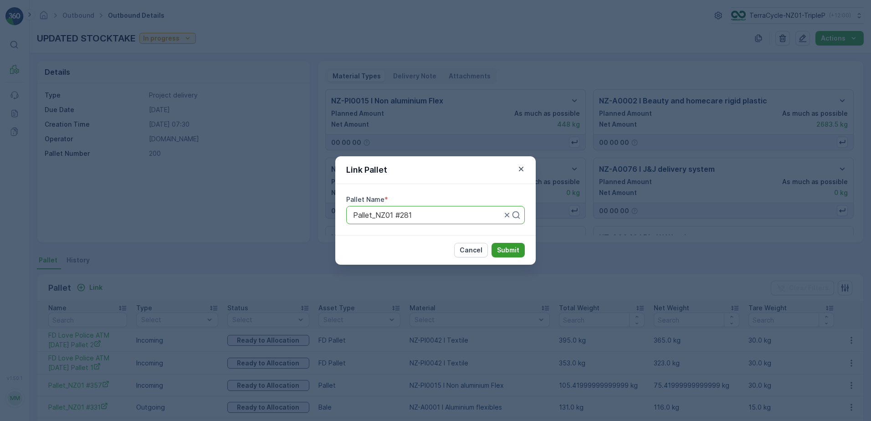
click at [503, 253] on p "Submit" at bounding box center [508, 249] width 22 height 9
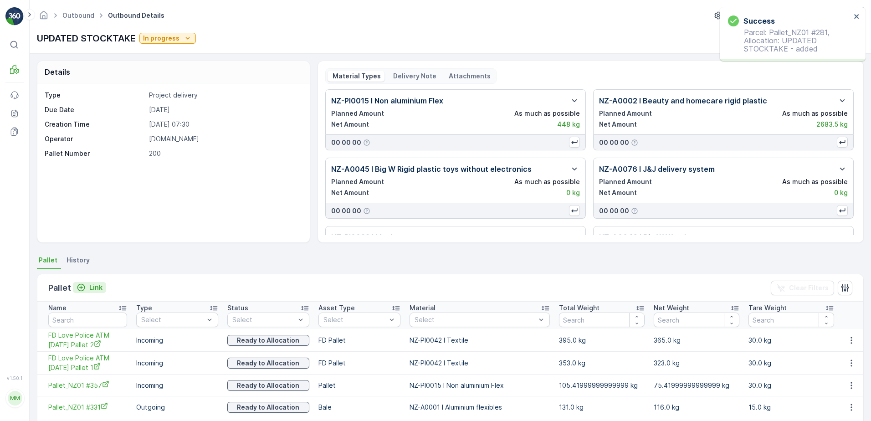
click at [99, 287] on p "Link" at bounding box center [95, 287] width 13 height 9
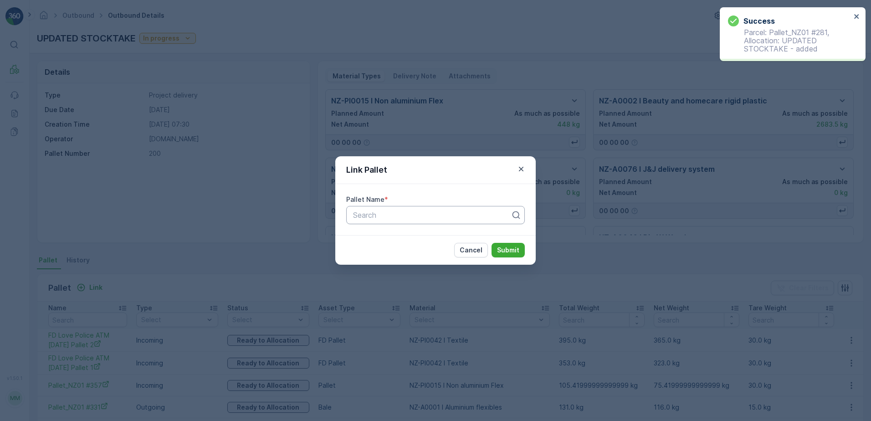
click at [377, 211] on div at bounding box center [431, 215] width 159 height 8
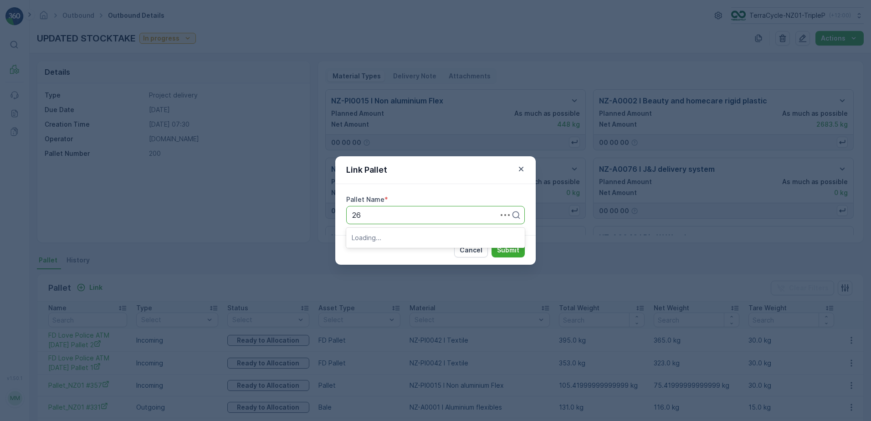
type input "261"
click at [399, 234] on span "Pallet_NZ01 #261" at bounding box center [381, 237] width 59 height 8
click at [524, 247] on button "Submit" at bounding box center [507, 250] width 33 height 15
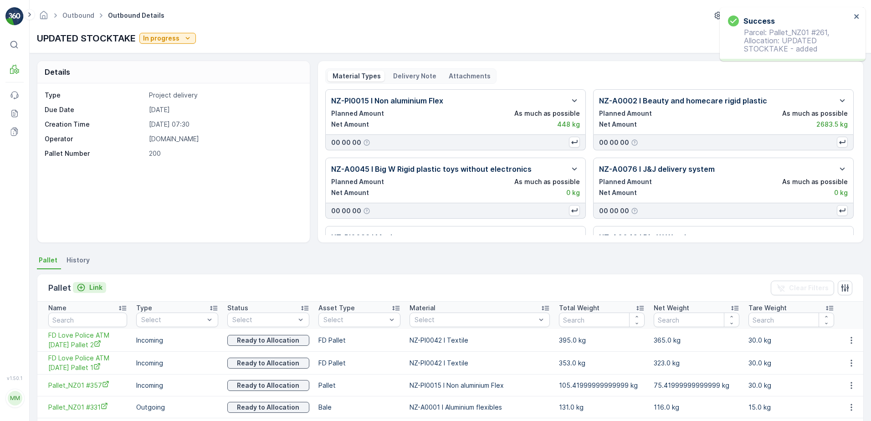
click at [93, 290] on p "Link" at bounding box center [95, 287] width 13 height 9
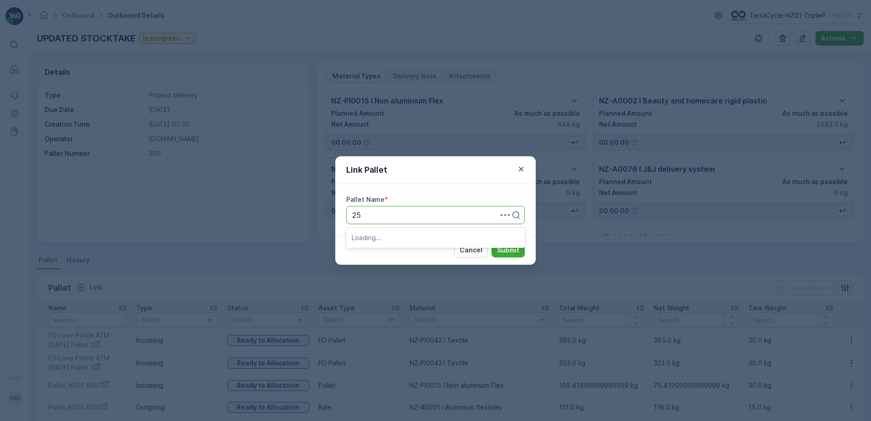
type input "257"
drag, startPoint x: 446, startPoint y: 233, endPoint x: 450, endPoint y: 239, distance: 6.6
click at [450, 239] on div "Pallet_NZ01 #257" at bounding box center [436, 237] width 168 height 8
click at [507, 254] on p "Submit" at bounding box center [508, 249] width 22 height 9
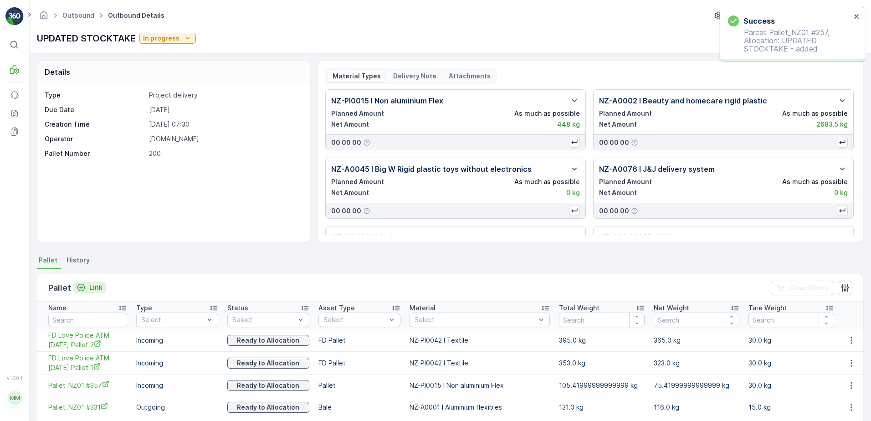
click at [102, 286] on button "Link" at bounding box center [89, 287] width 33 height 11
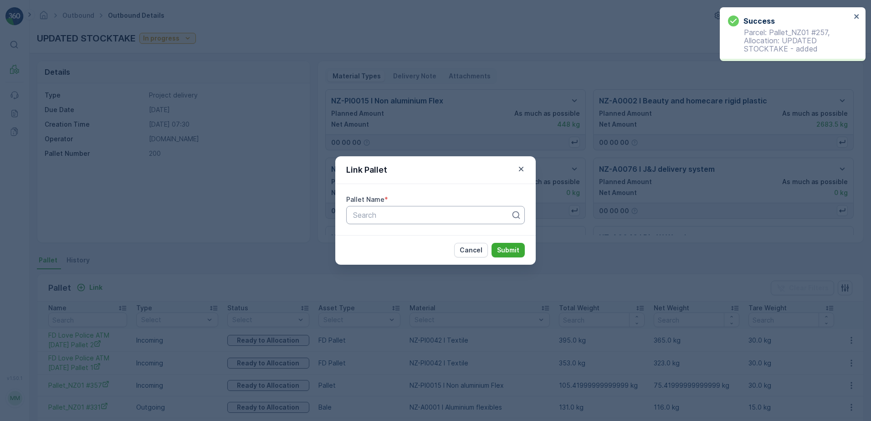
click at [497, 221] on div "Search" at bounding box center [435, 215] width 178 height 18
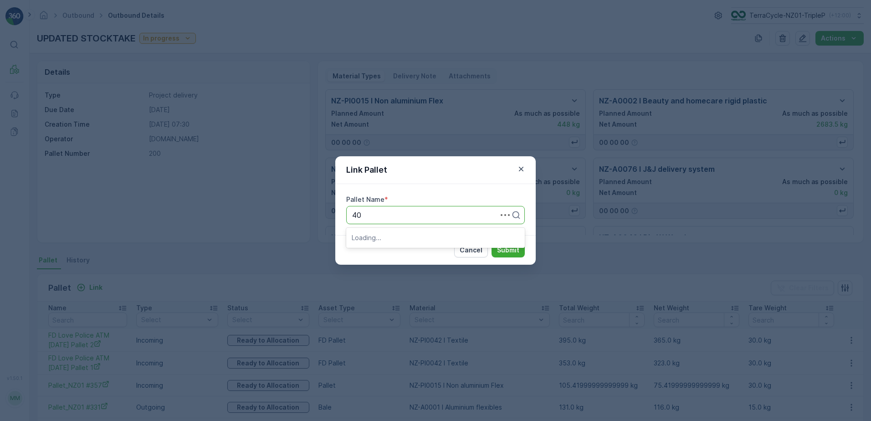
type input "408"
click at [406, 237] on span "Pallet_NZ01 #408" at bounding box center [382, 237] width 61 height 8
click at [509, 246] on p "Submit" at bounding box center [508, 249] width 22 height 9
